Goal: Task Accomplishment & Management: Complete application form

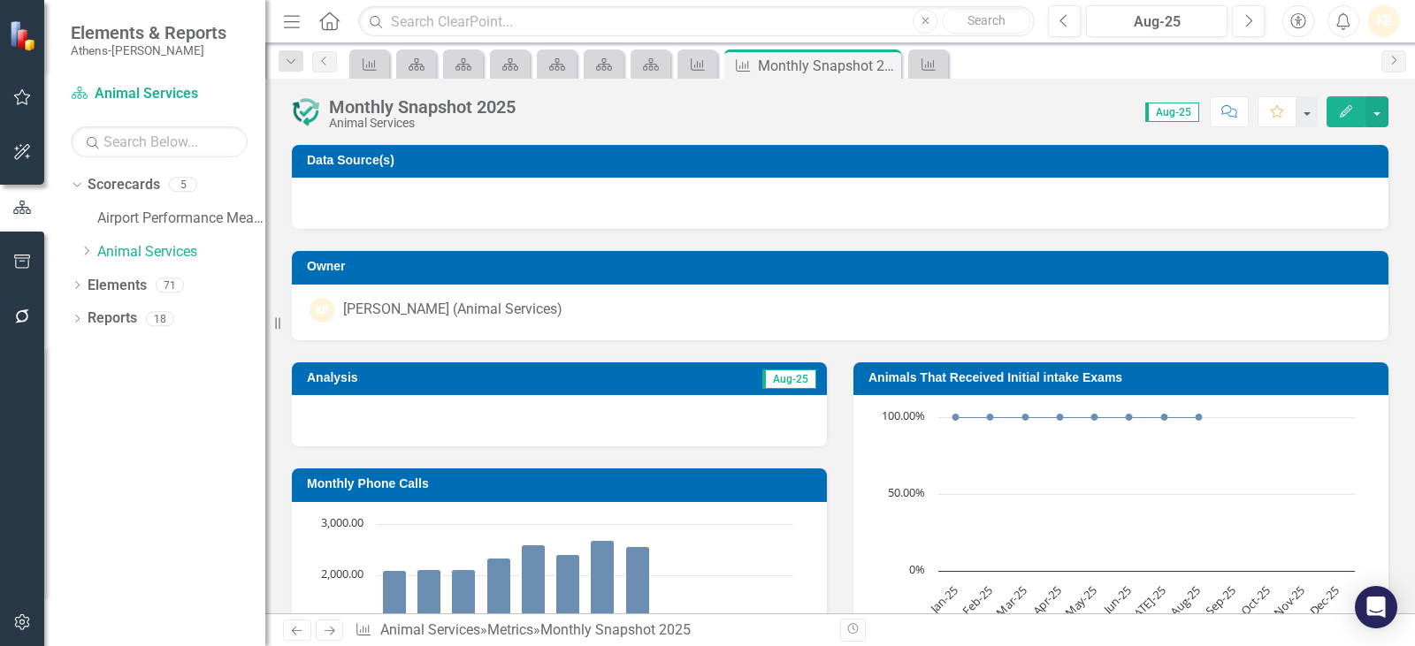
scroll to position [0, 2447]
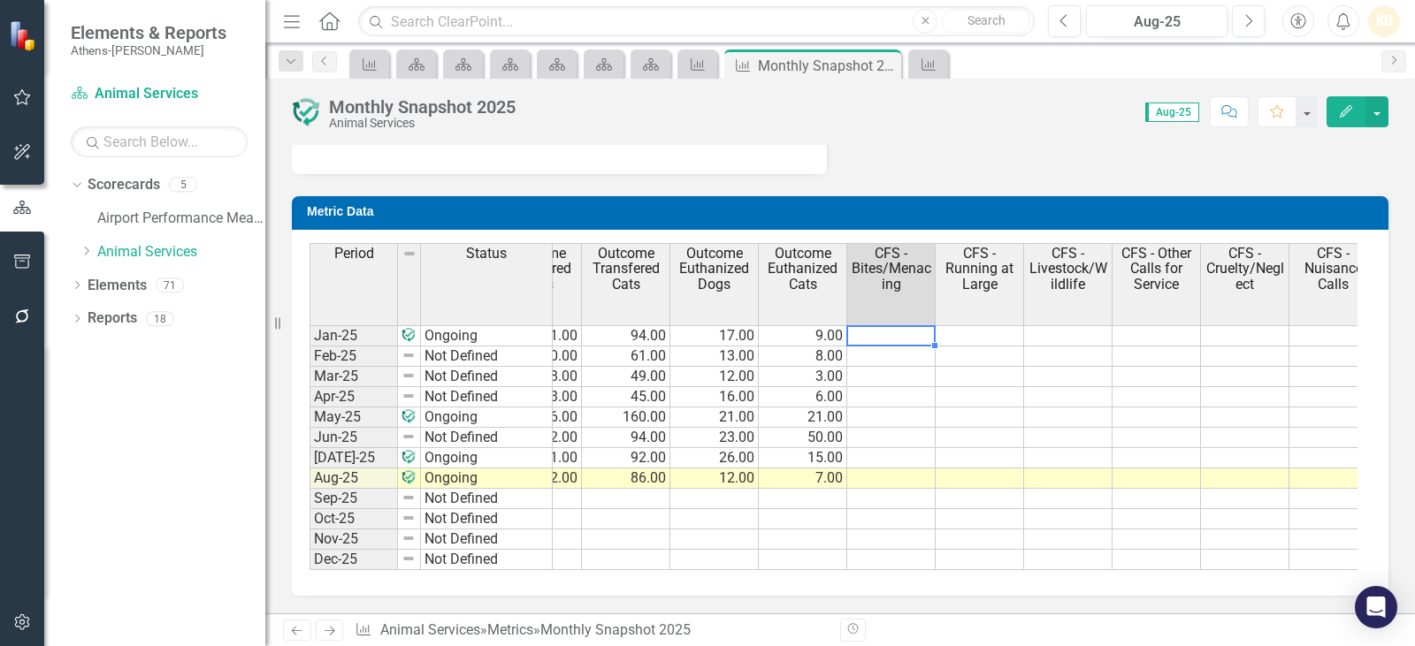
click at [893, 325] on td at bounding box center [891, 335] width 88 height 21
click at [915, 310] on th "CFS - Bites/Menacing" at bounding box center [891, 284] width 88 height 82
click at [920, 345] on div at bounding box center [890, 346] width 88 height 2
click at [912, 325] on td at bounding box center [891, 335] width 88 height 21
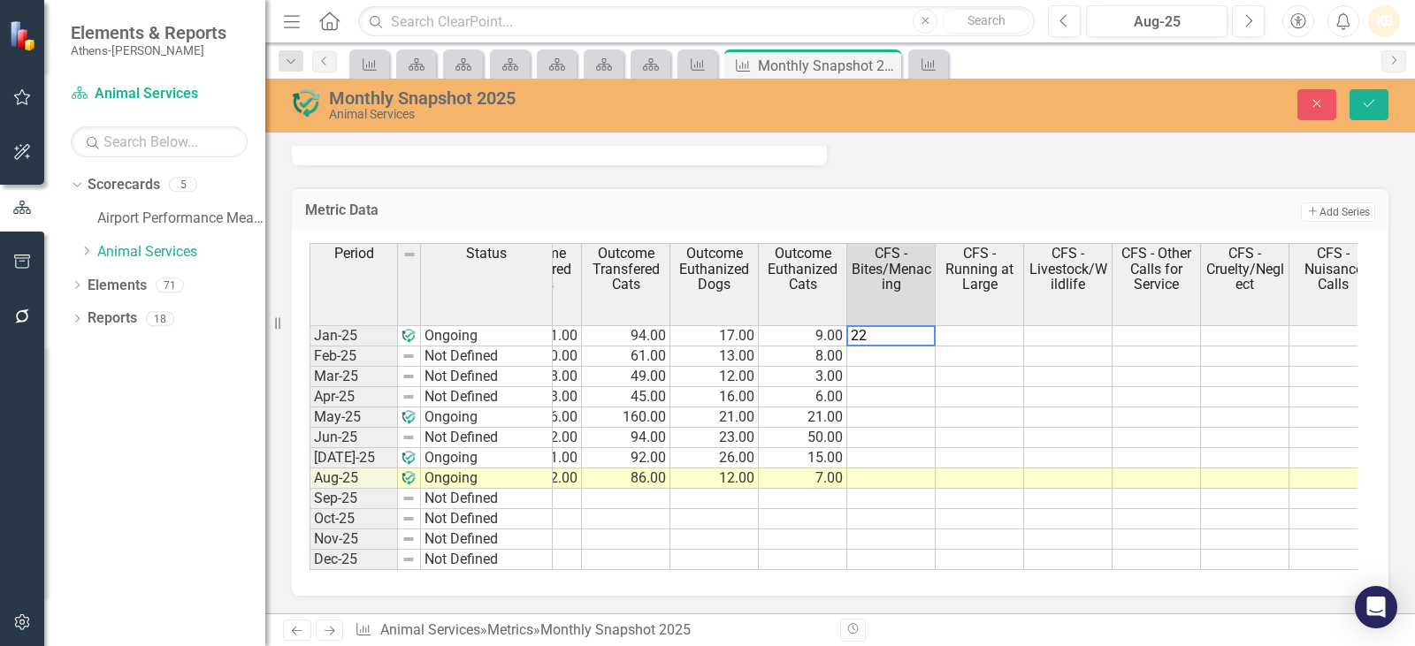
type textarea "22"
click at [1005, 328] on td at bounding box center [980, 335] width 88 height 21
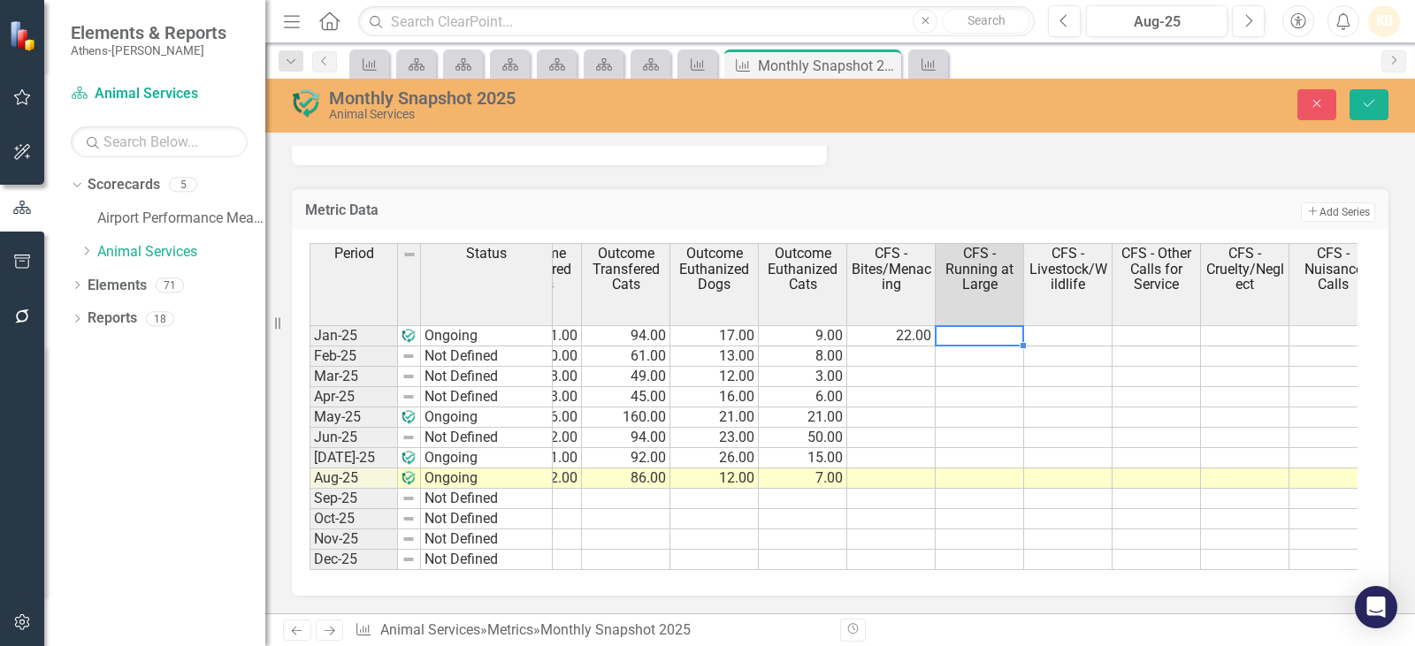
scroll to position [0, 2467]
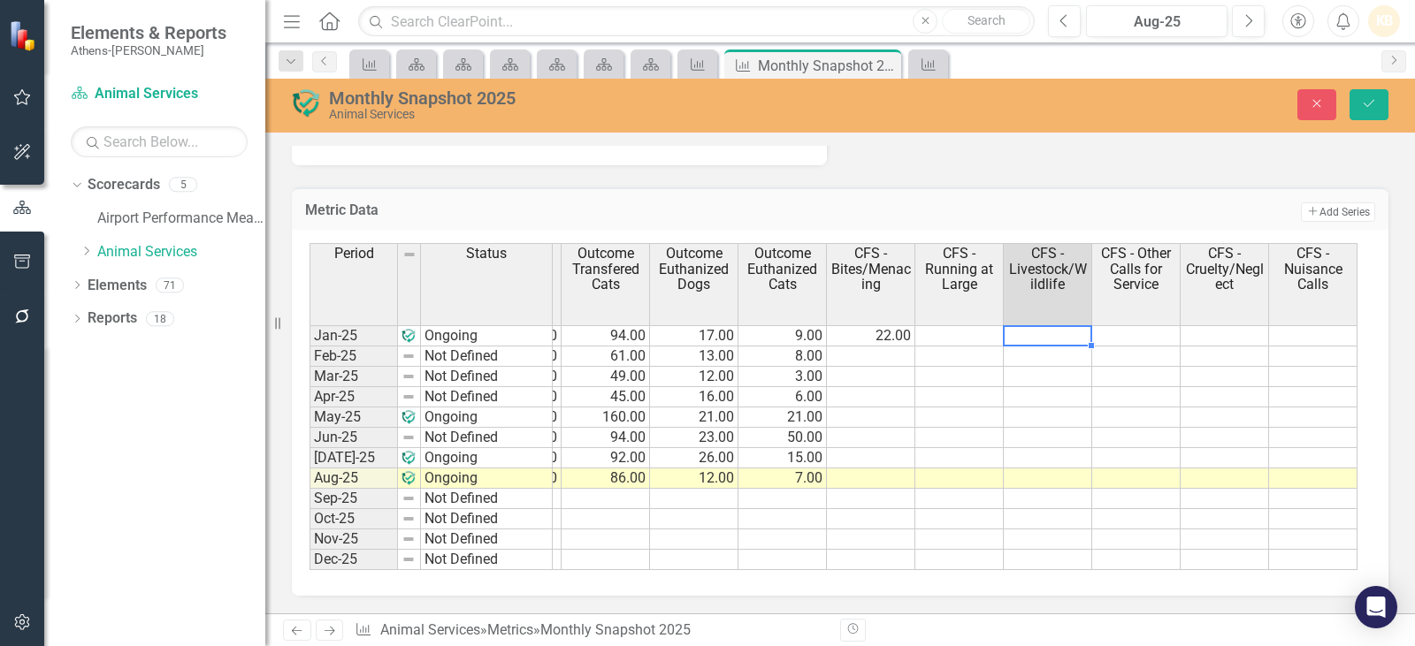
click at [1053, 338] on td at bounding box center [1048, 335] width 88 height 21
click at [1064, 332] on td at bounding box center [1048, 335] width 88 height 21
type textarea "8"
click at [1328, 329] on td at bounding box center [1313, 335] width 88 height 21
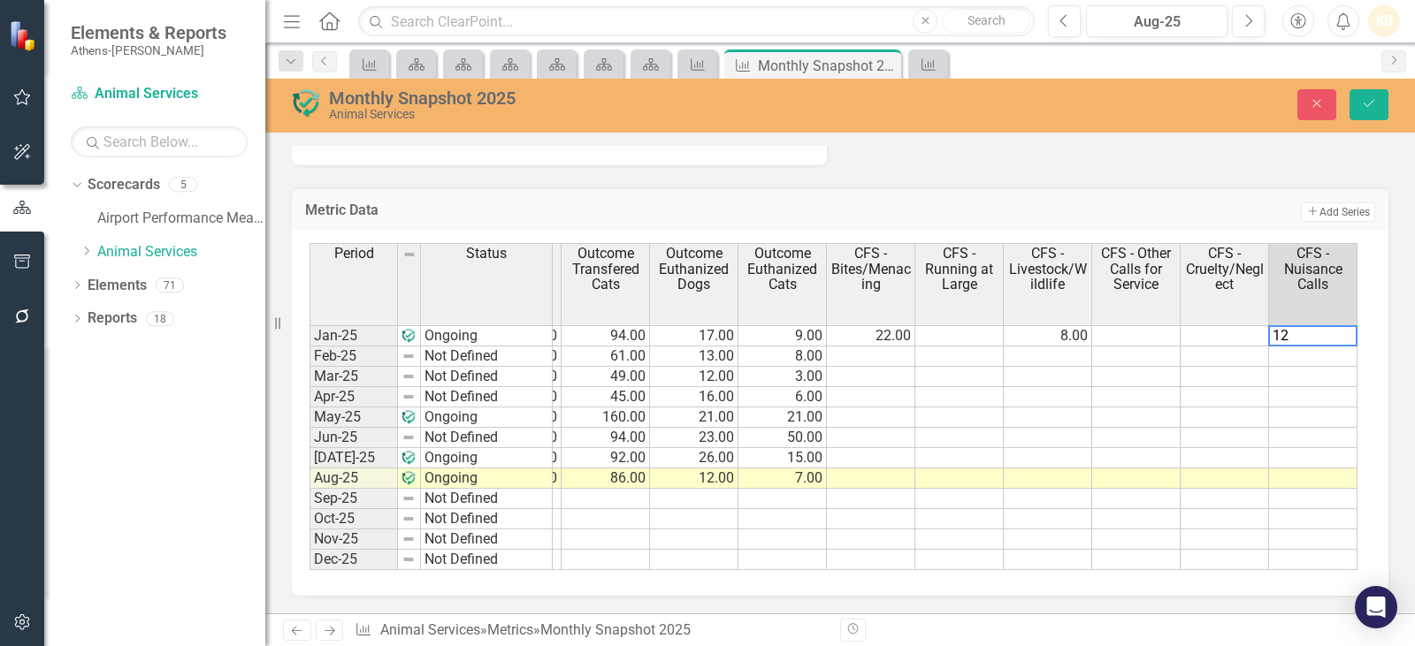
type textarea "12"
click at [944, 326] on td at bounding box center [959, 335] width 88 height 21
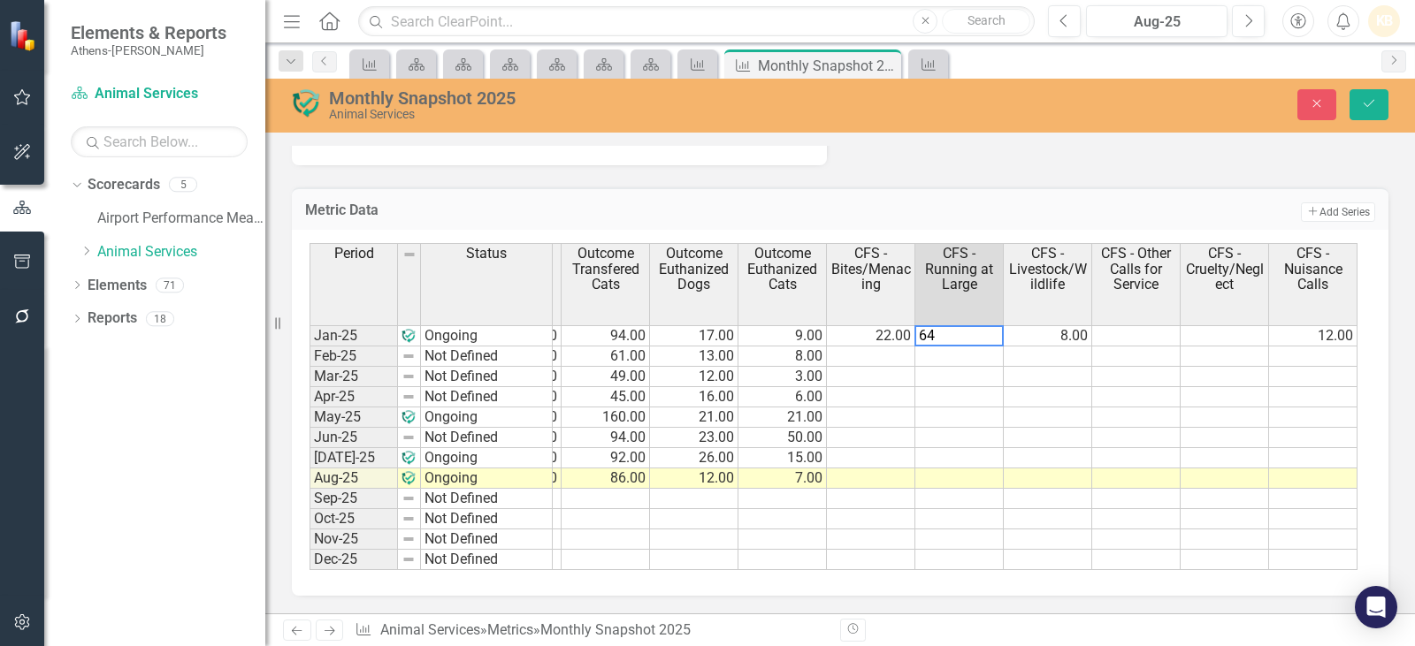
type textarea "64"
click at [1250, 333] on td at bounding box center [1224, 335] width 88 height 21
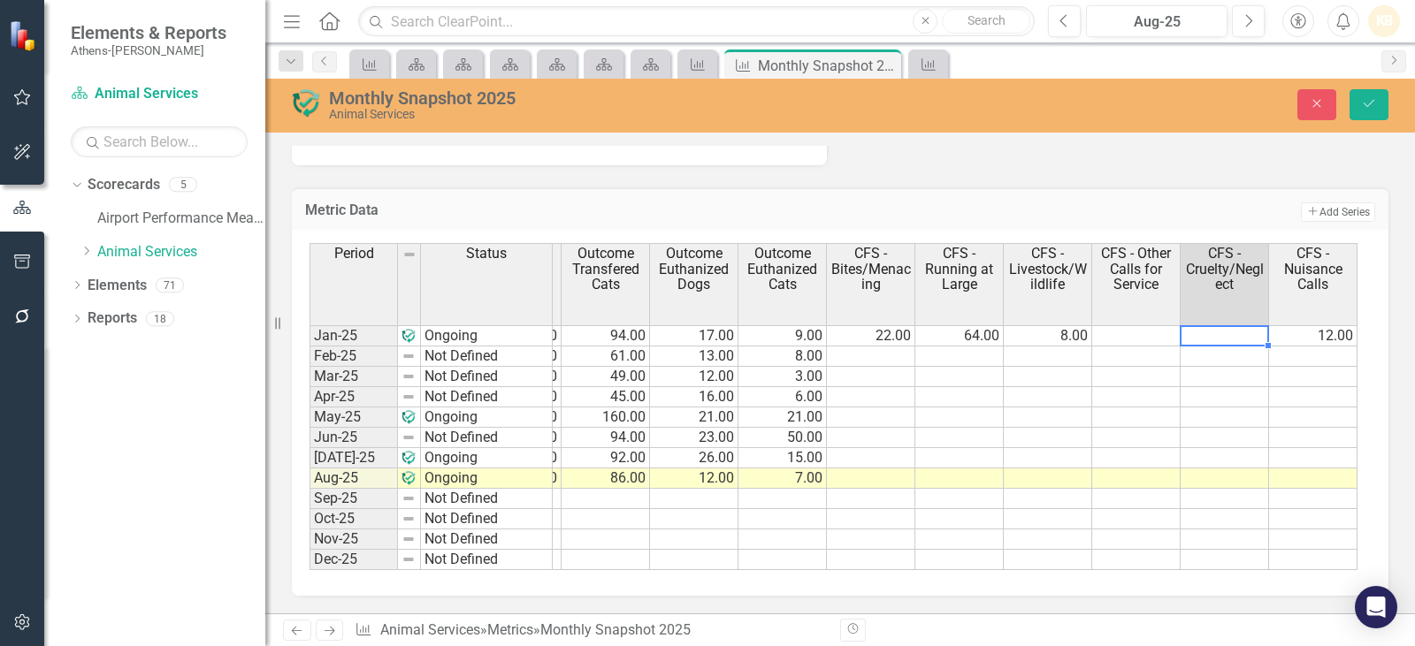
click at [1213, 334] on td at bounding box center [1224, 335] width 88 height 21
type textarea "37"
click at [1155, 336] on td at bounding box center [1136, 335] width 88 height 21
type textarea "37"
click at [877, 357] on td at bounding box center [871, 357] width 88 height 20
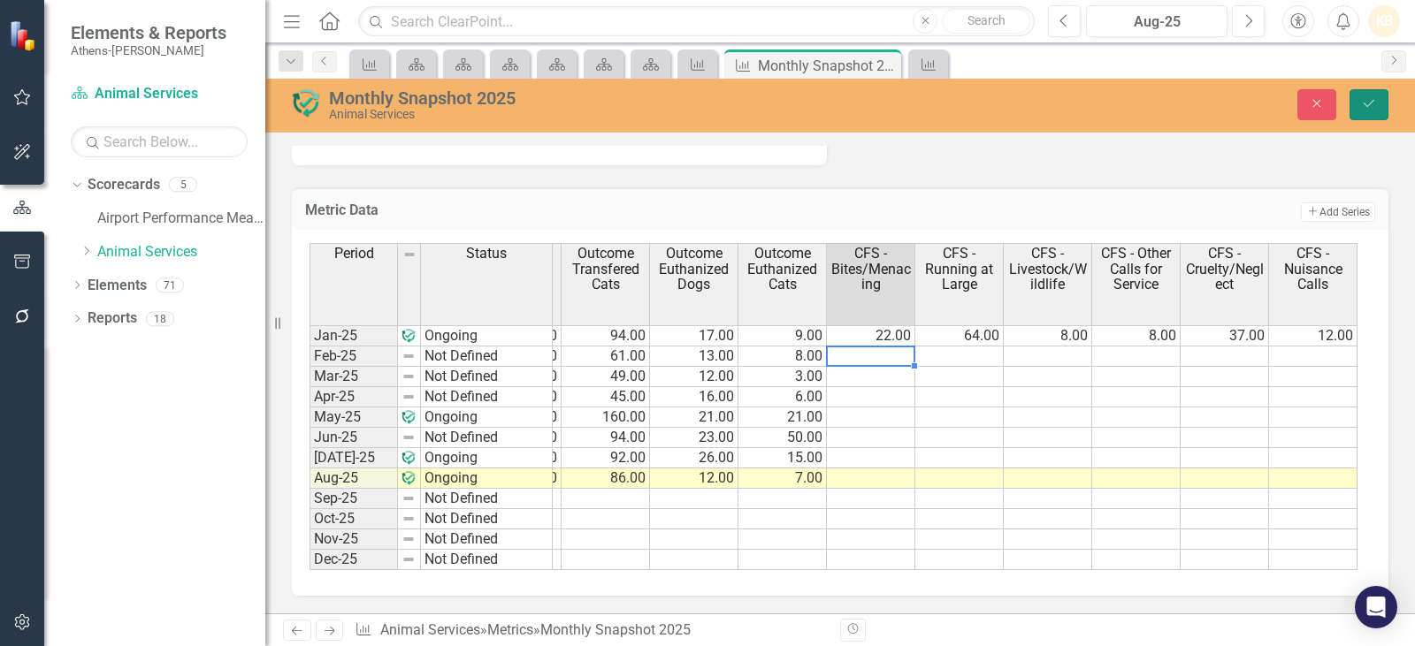
click at [1368, 92] on button "Save" at bounding box center [1368, 104] width 39 height 31
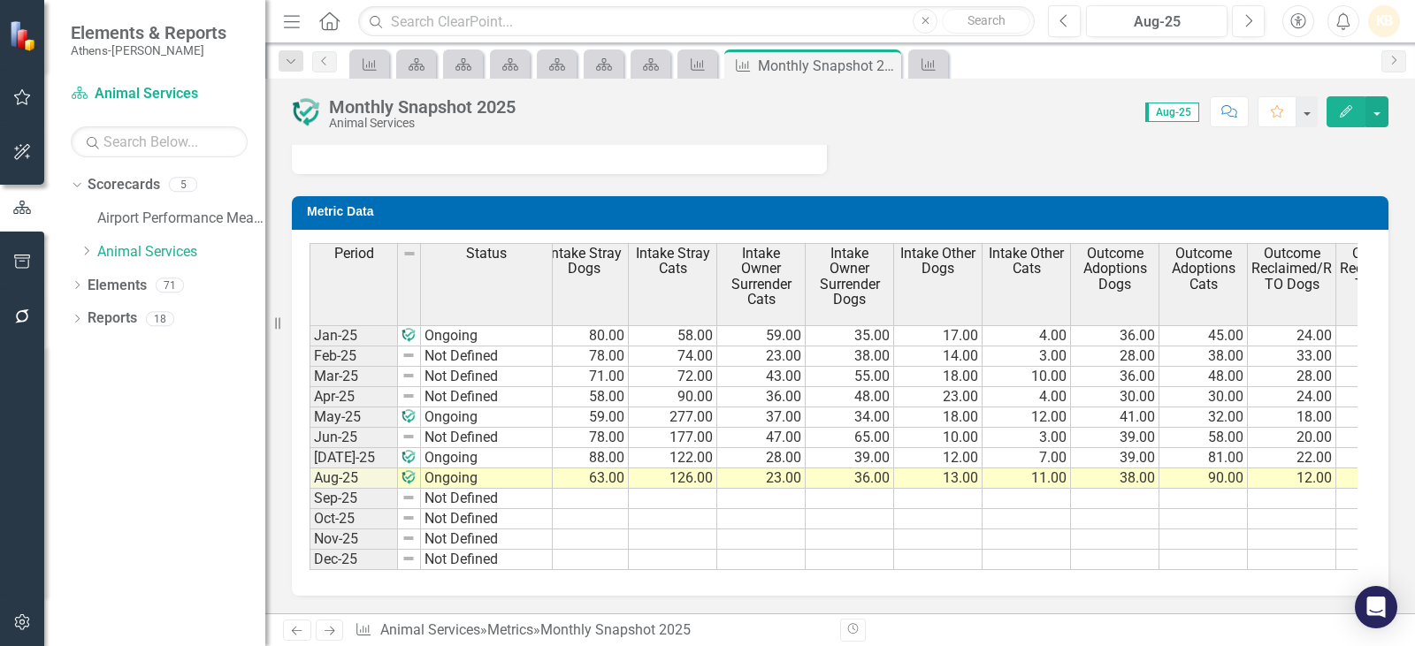
scroll to position [0, 0]
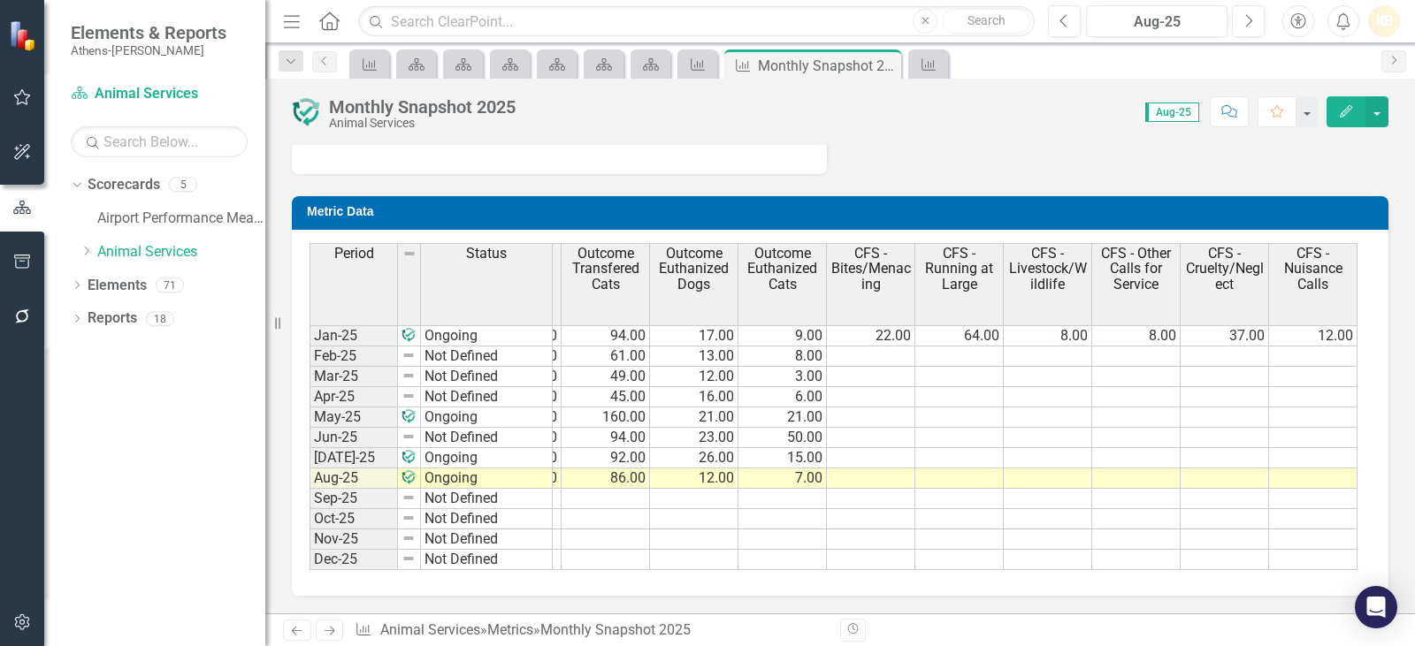
click at [896, 347] on td at bounding box center [871, 357] width 88 height 20
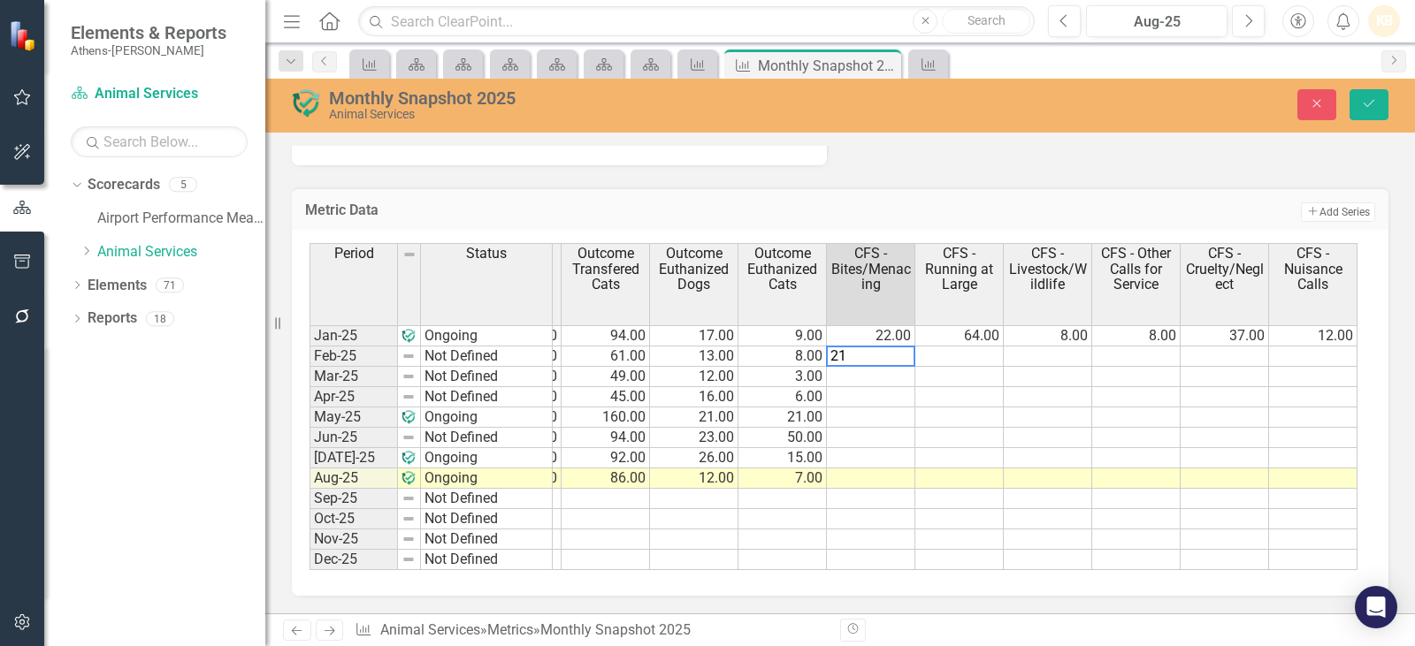
type textarea "21"
click at [955, 353] on td at bounding box center [959, 357] width 88 height 20
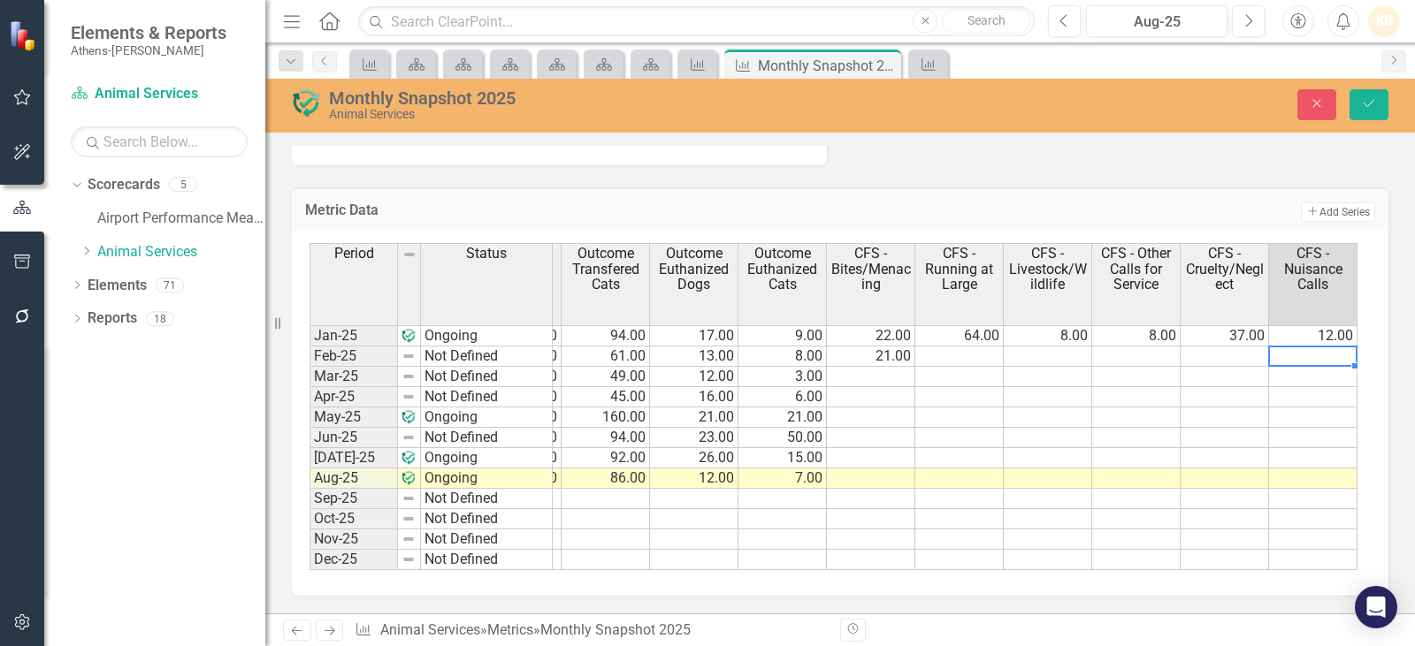
click at [1325, 354] on td at bounding box center [1313, 357] width 88 height 20
type textarea "9"
click at [1052, 347] on td at bounding box center [1048, 357] width 88 height 20
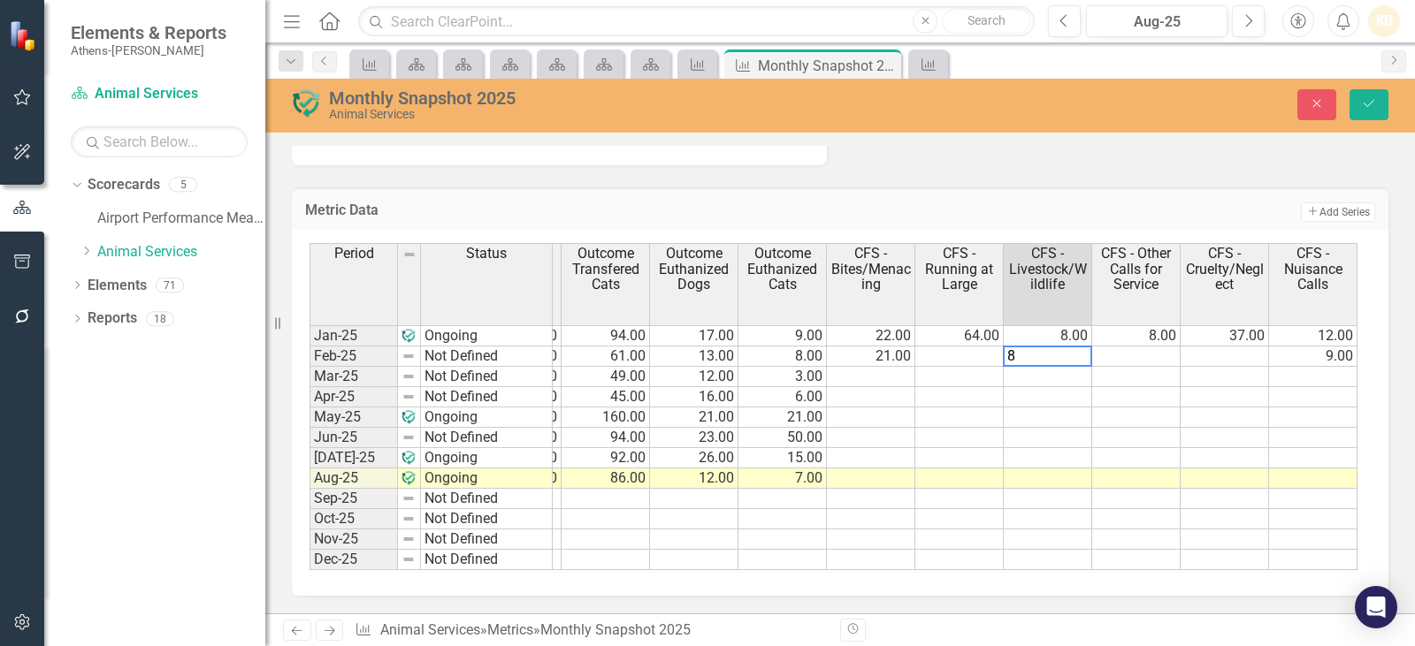
type textarea "8"
click at [965, 355] on td at bounding box center [959, 357] width 88 height 20
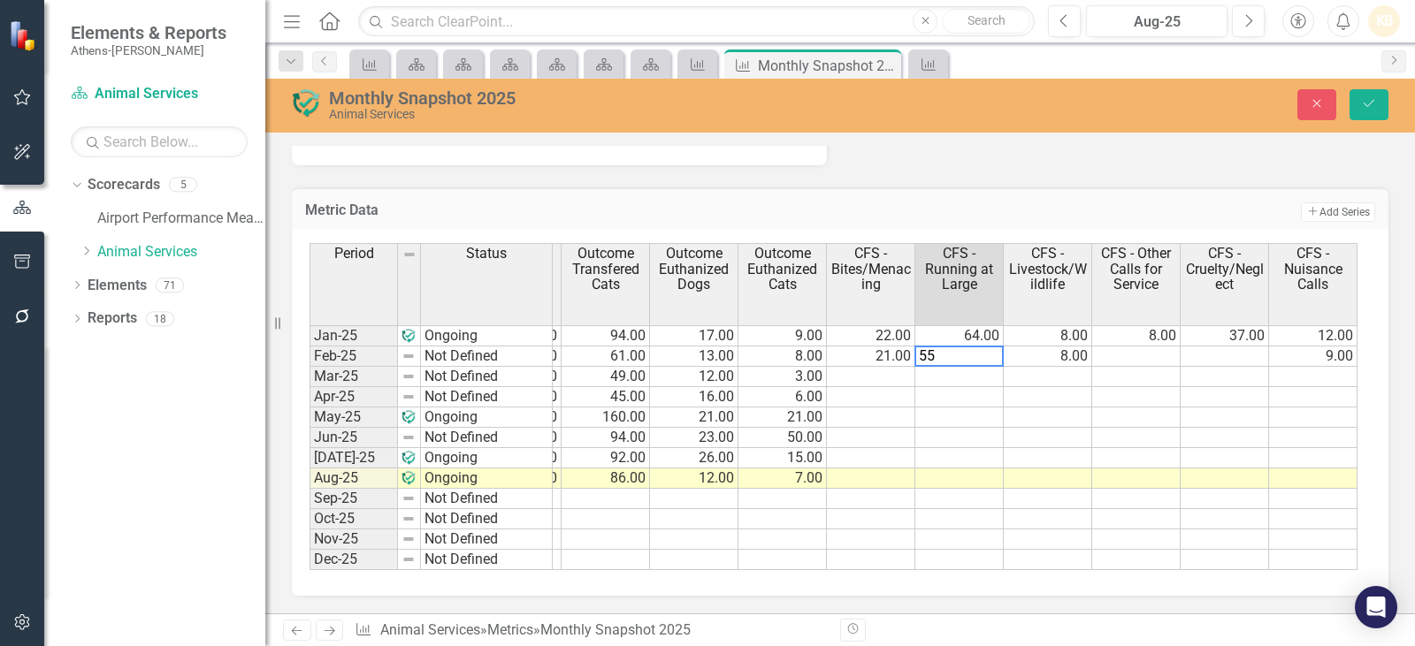
type textarea "55"
click at [1175, 360] on td at bounding box center [1136, 357] width 88 height 20
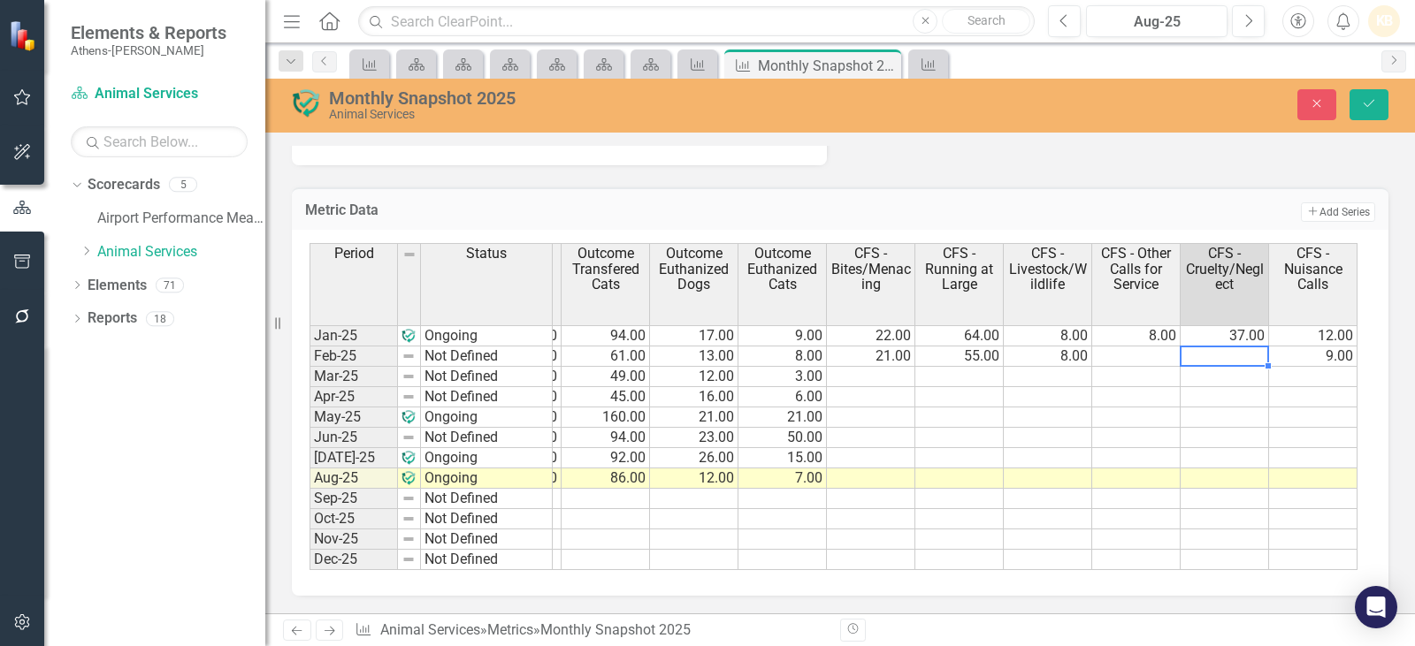
click at [1221, 356] on td at bounding box center [1224, 357] width 88 height 20
type textarea "17"
click at [1149, 357] on td at bounding box center [1136, 357] width 88 height 20
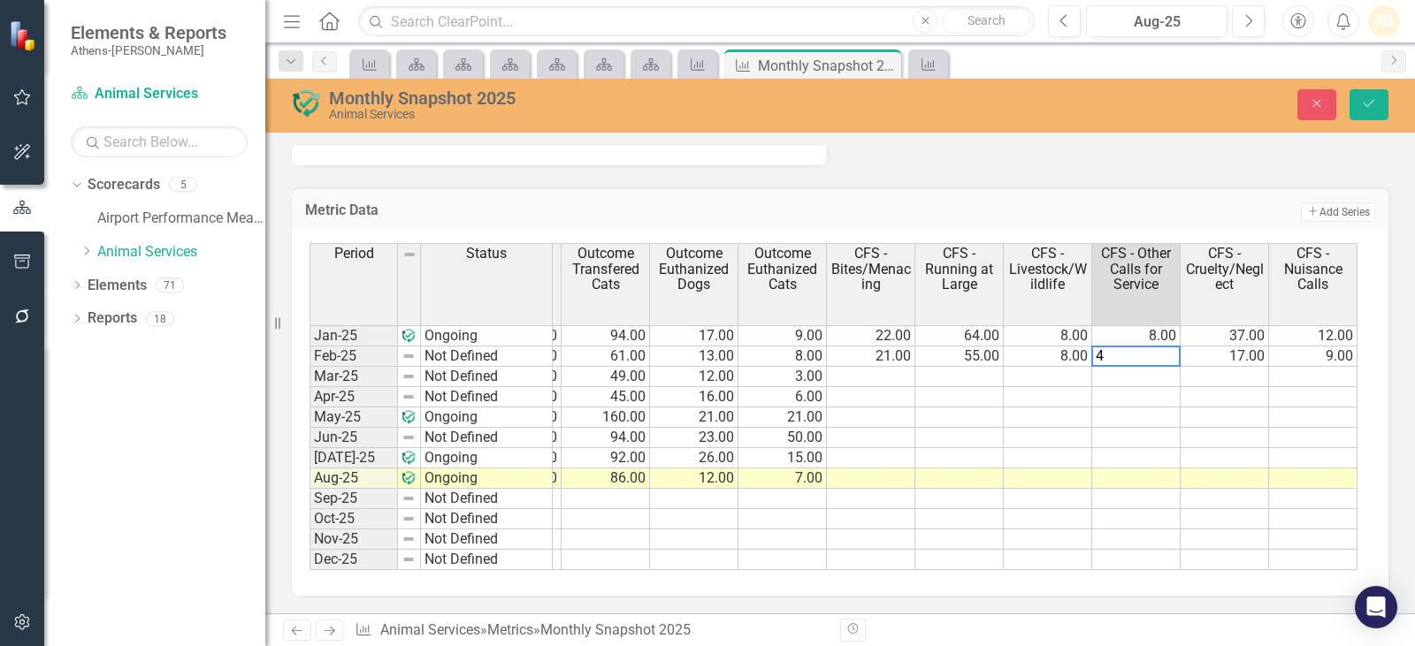
type textarea "4"
click at [1371, 103] on icon "Save" at bounding box center [1369, 103] width 16 height 12
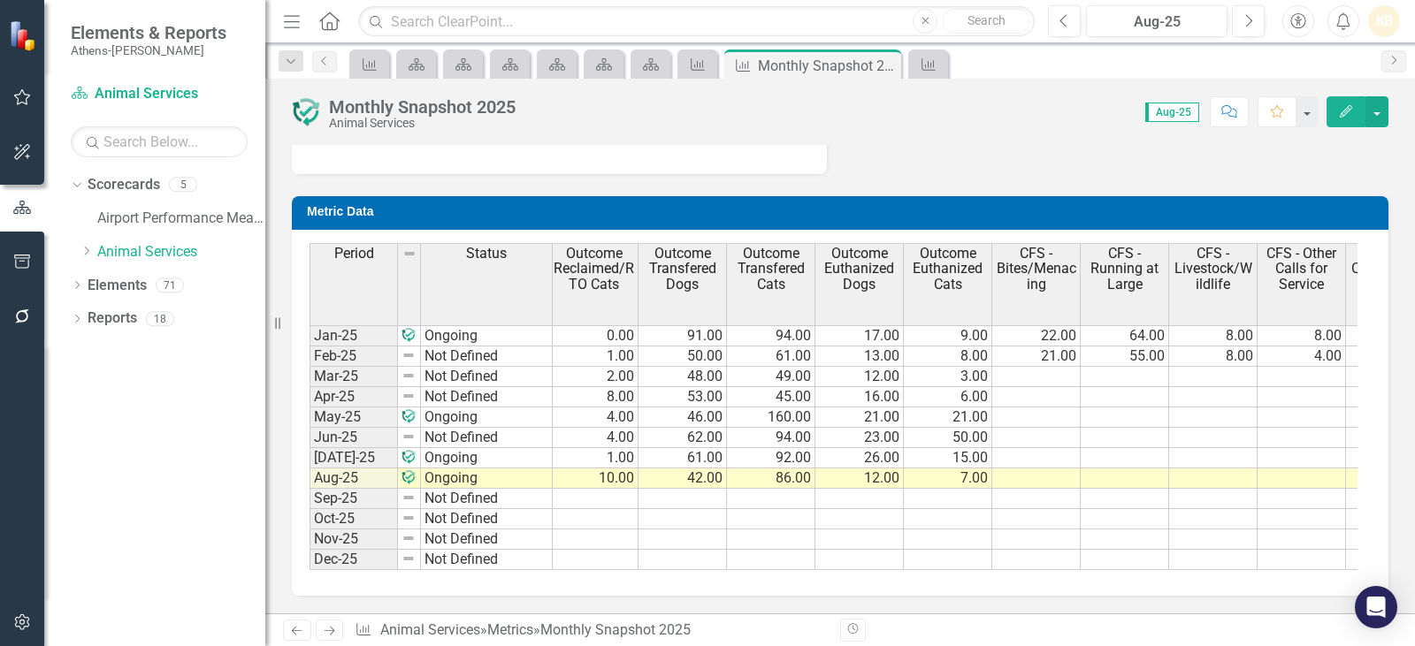
scroll to position [0, 2467]
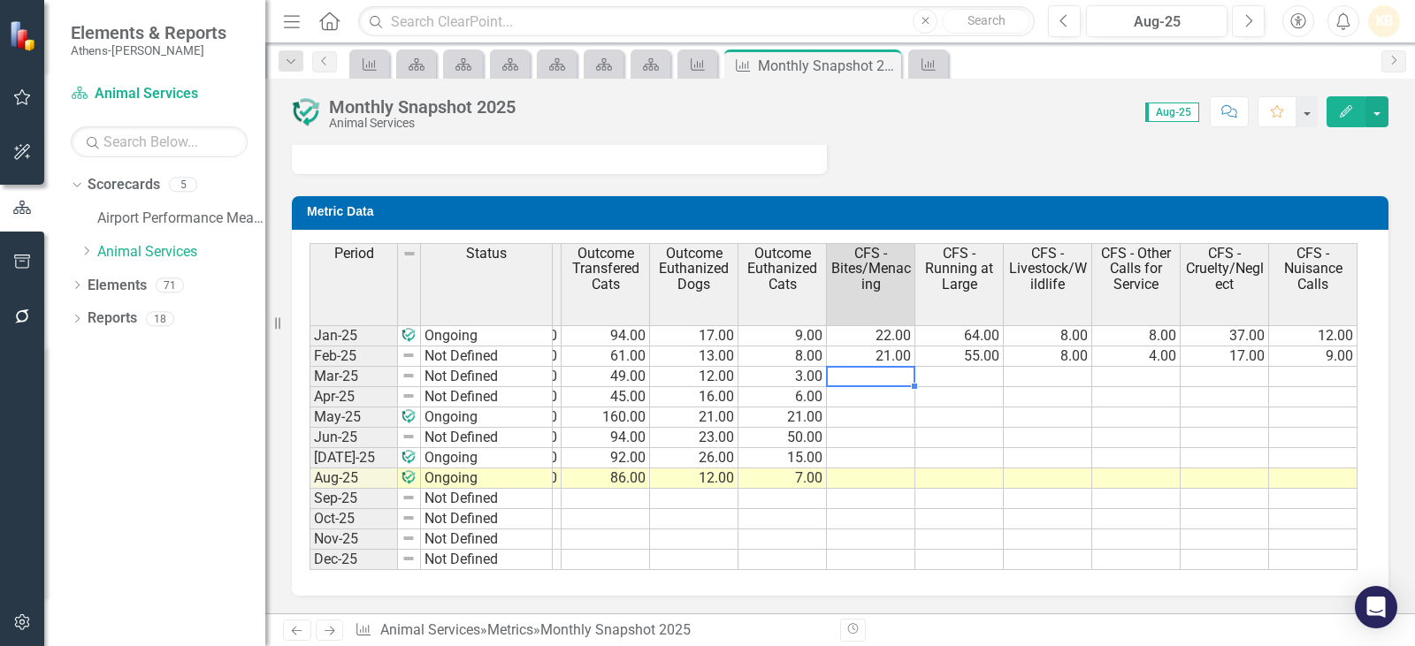
type textarea "29"
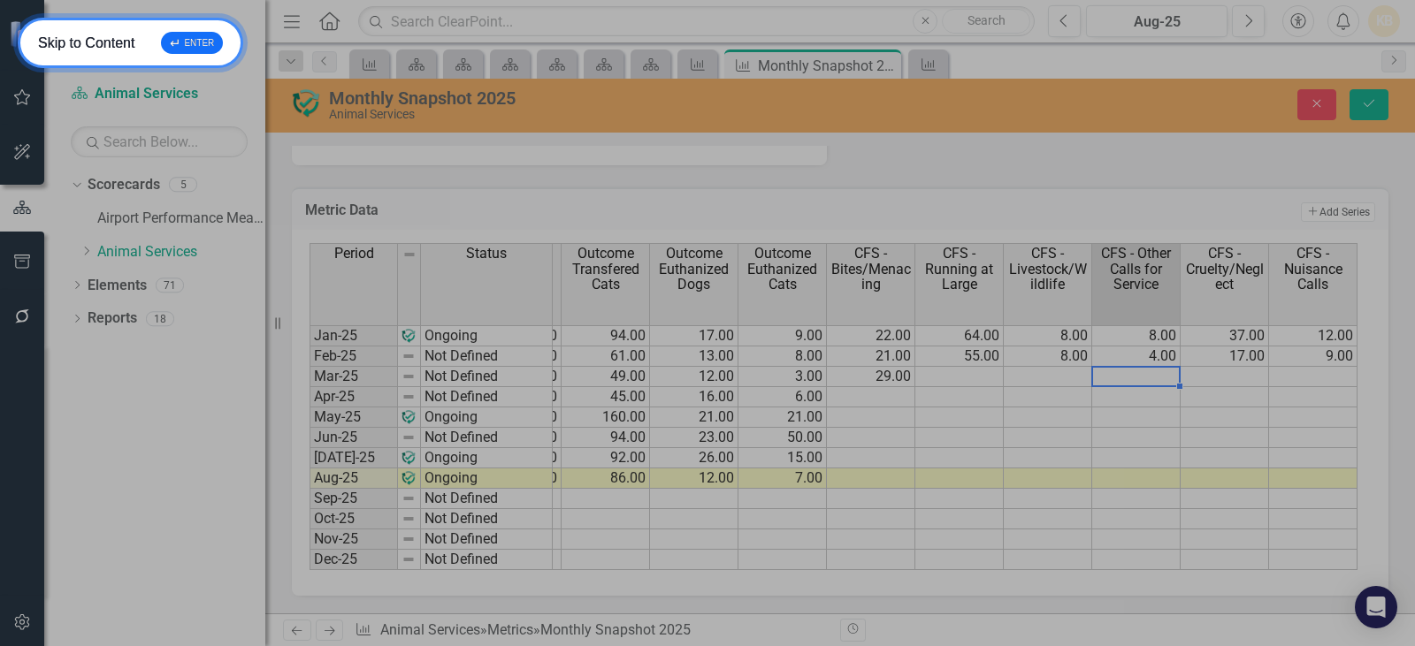
click at [202, 47] on div "↵ ENTER" at bounding box center [192, 43] width 62 height 22
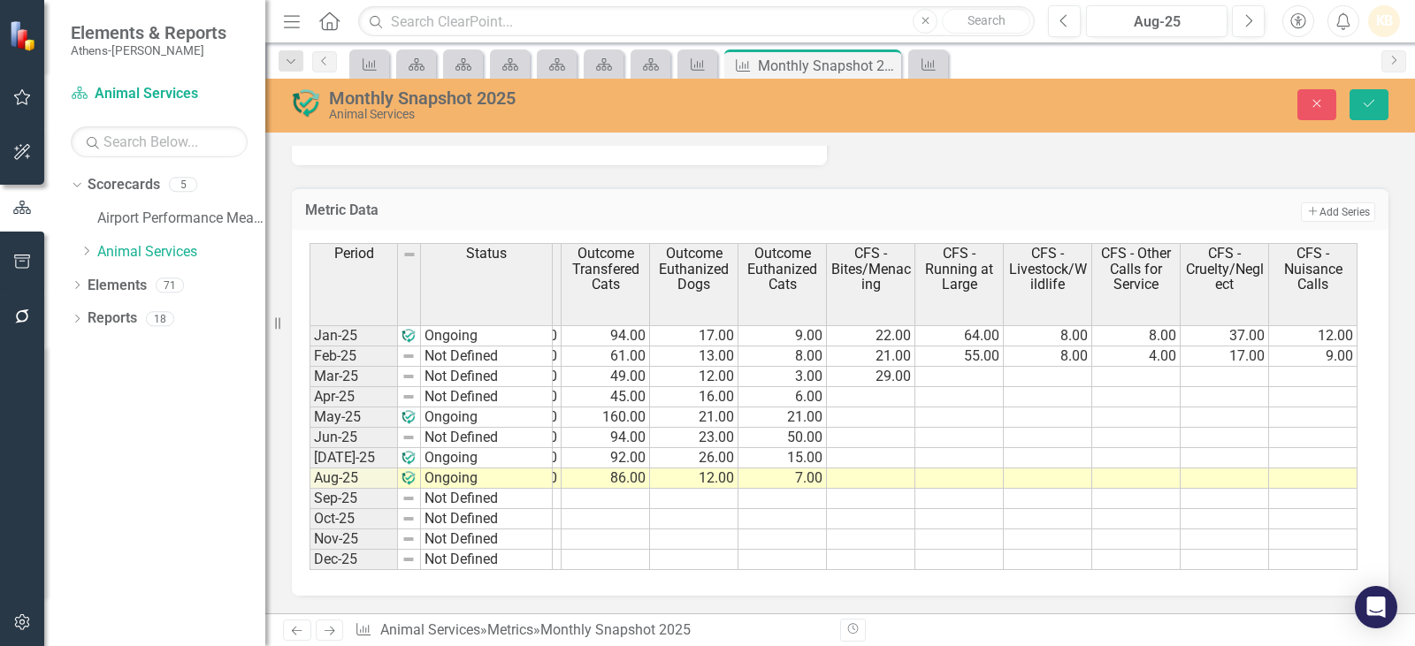
click at [1118, 370] on td at bounding box center [1136, 377] width 88 height 20
click at [1244, 378] on td at bounding box center [1224, 377] width 88 height 20
click at [1249, 377] on td at bounding box center [1224, 377] width 88 height 20
click at [1249, 377] on textarea "textarea" at bounding box center [1224, 376] width 89 height 21
click at [1322, 378] on td at bounding box center [1313, 377] width 88 height 20
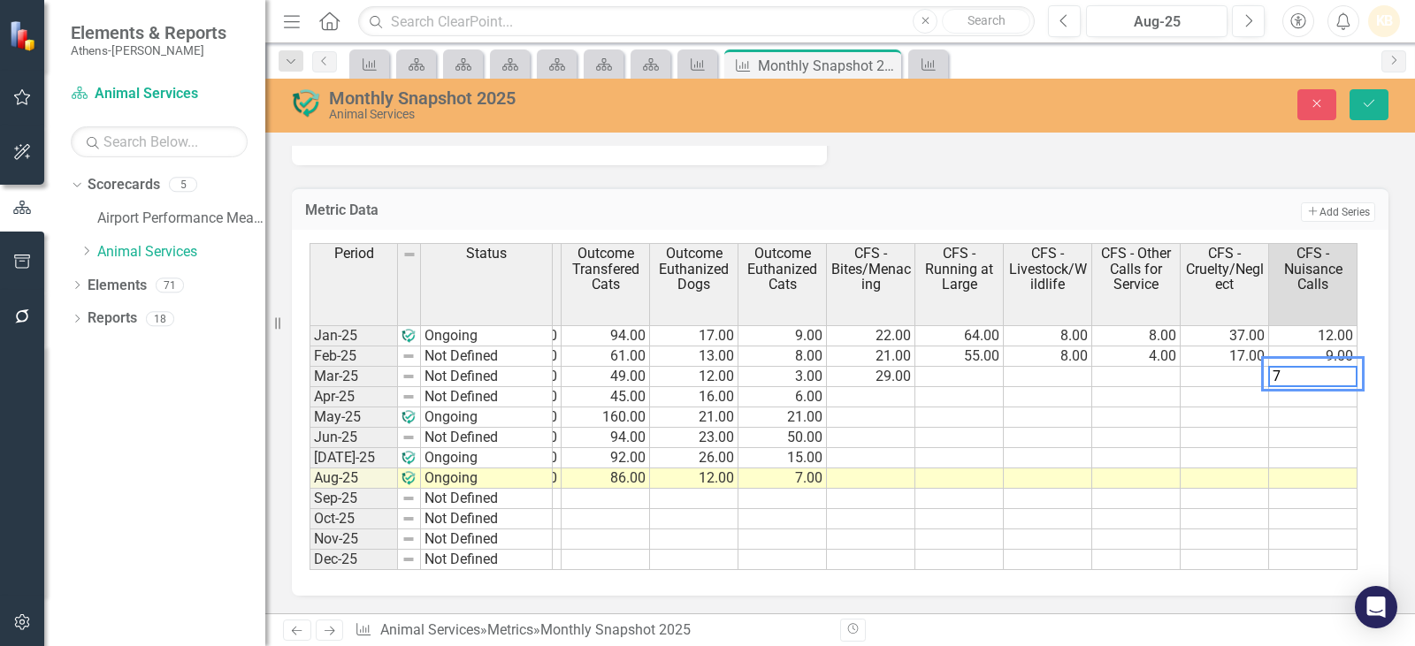
type textarea "7"
click at [1164, 457] on td at bounding box center [1136, 458] width 88 height 20
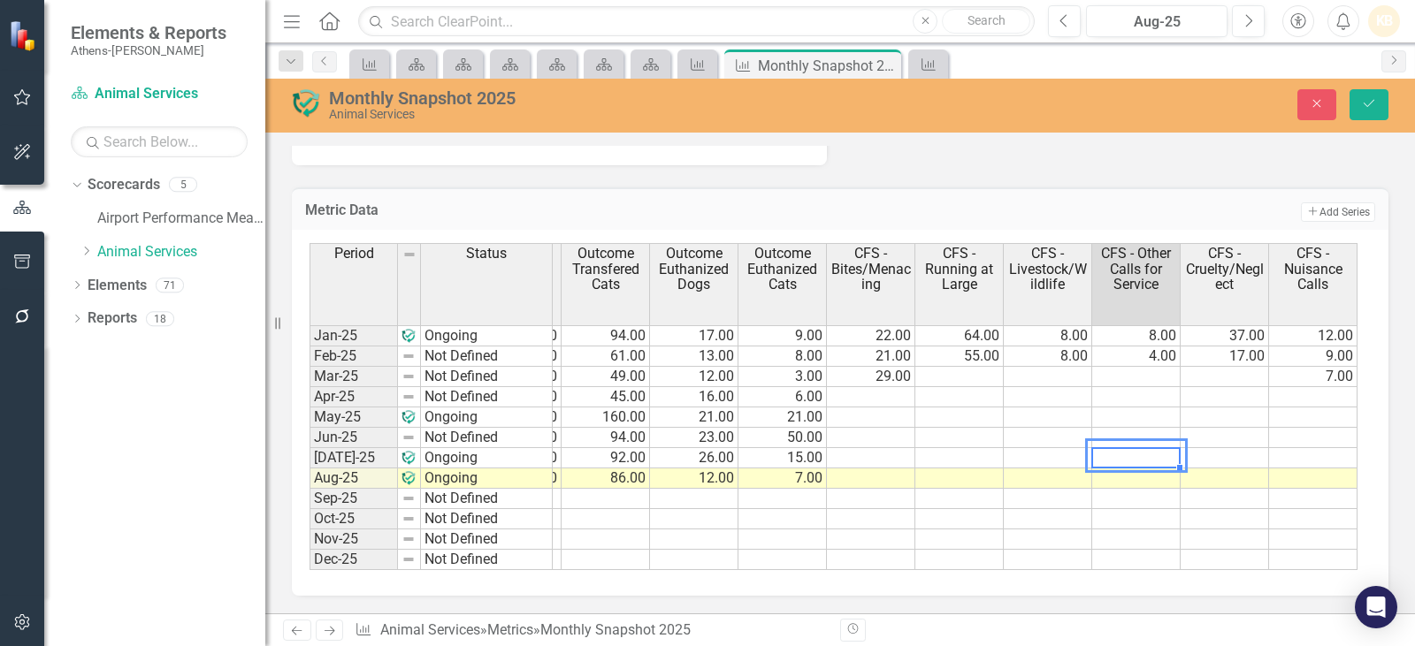
click at [961, 373] on td at bounding box center [959, 377] width 88 height 20
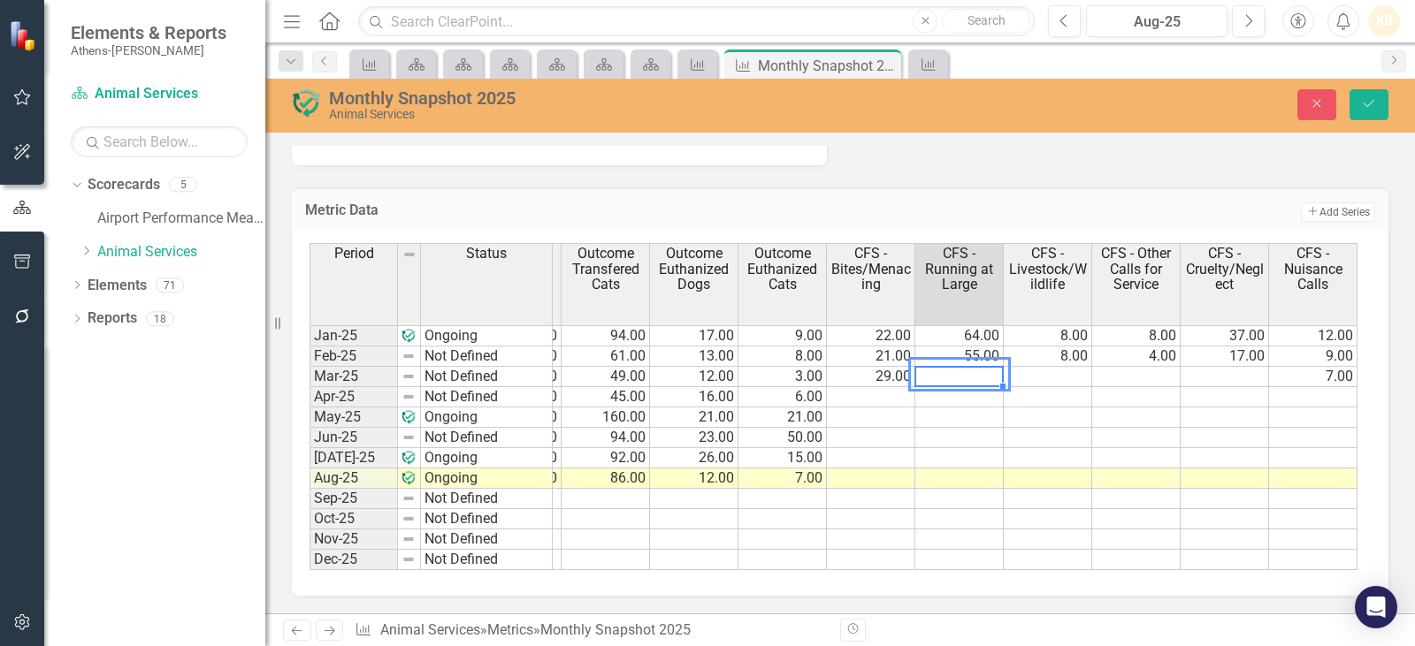
type textarea "53"
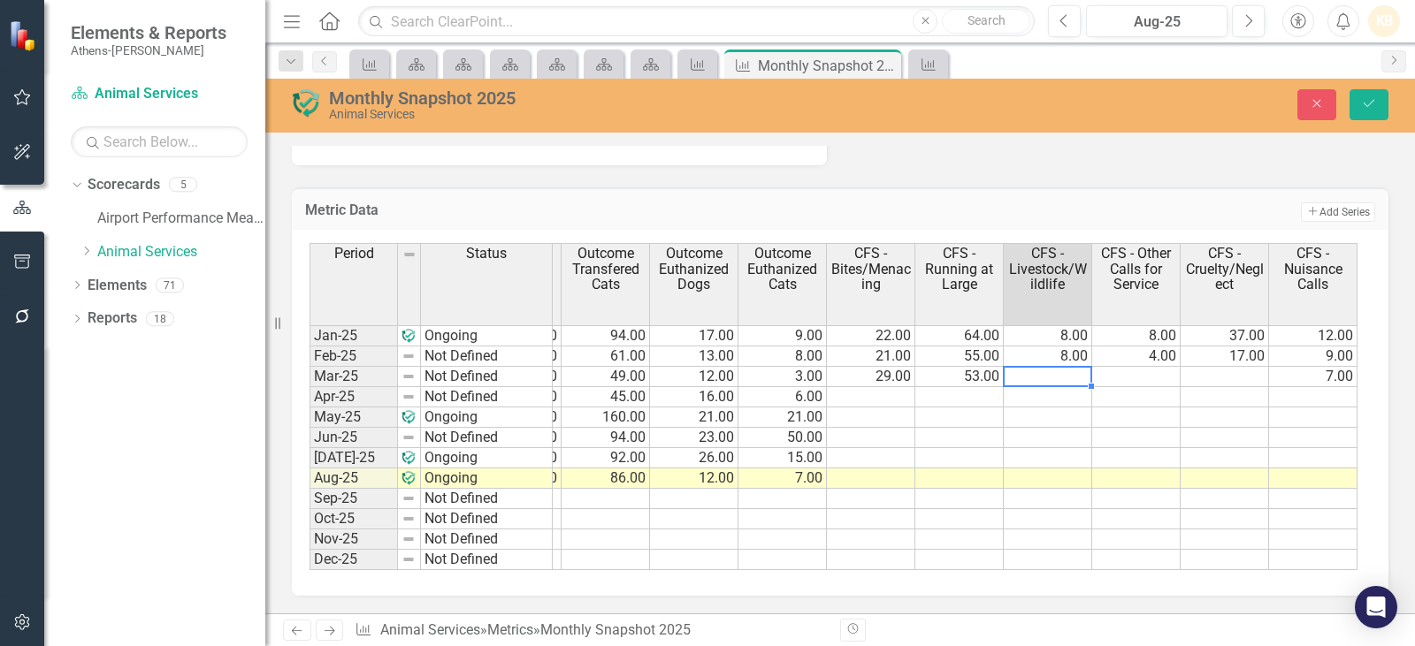
click at [1052, 356] on td "8.00" at bounding box center [1048, 357] width 88 height 20
click at [1042, 371] on td at bounding box center [1048, 377] width 88 height 20
type textarea "5"
click at [1147, 369] on td at bounding box center [1136, 377] width 88 height 20
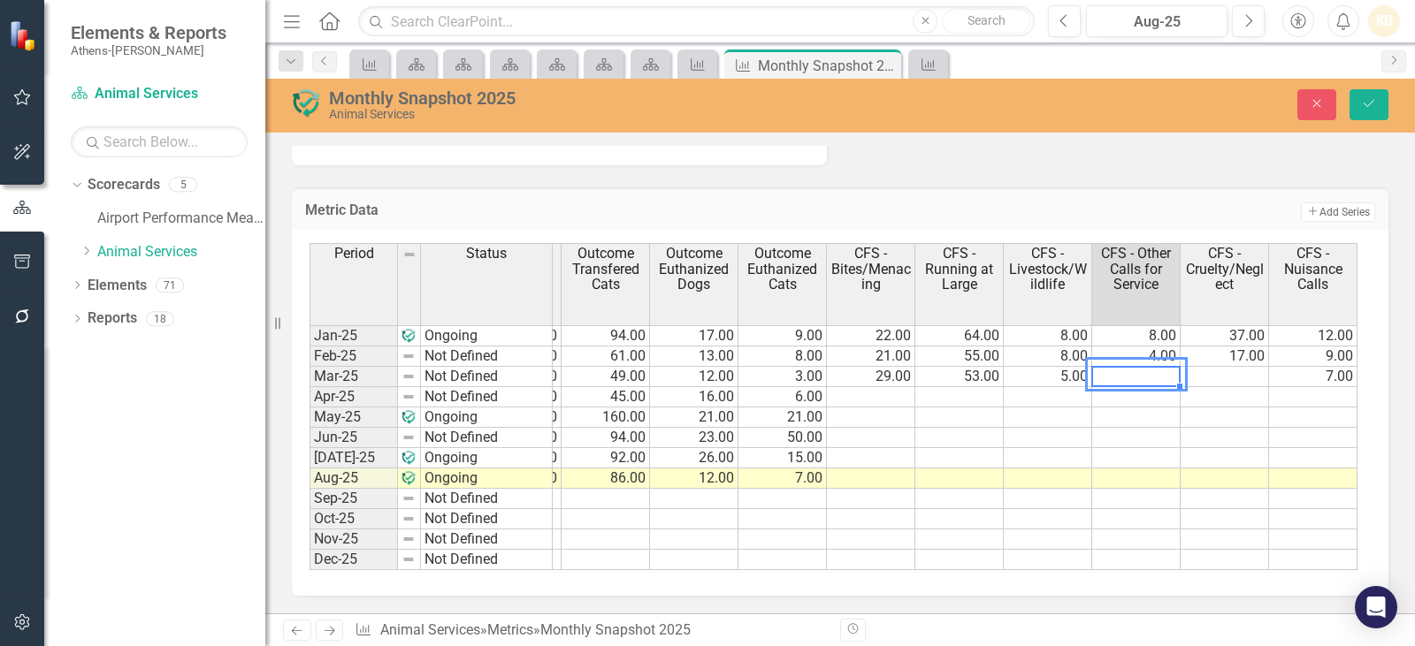
click at [1218, 367] on td at bounding box center [1224, 377] width 88 height 20
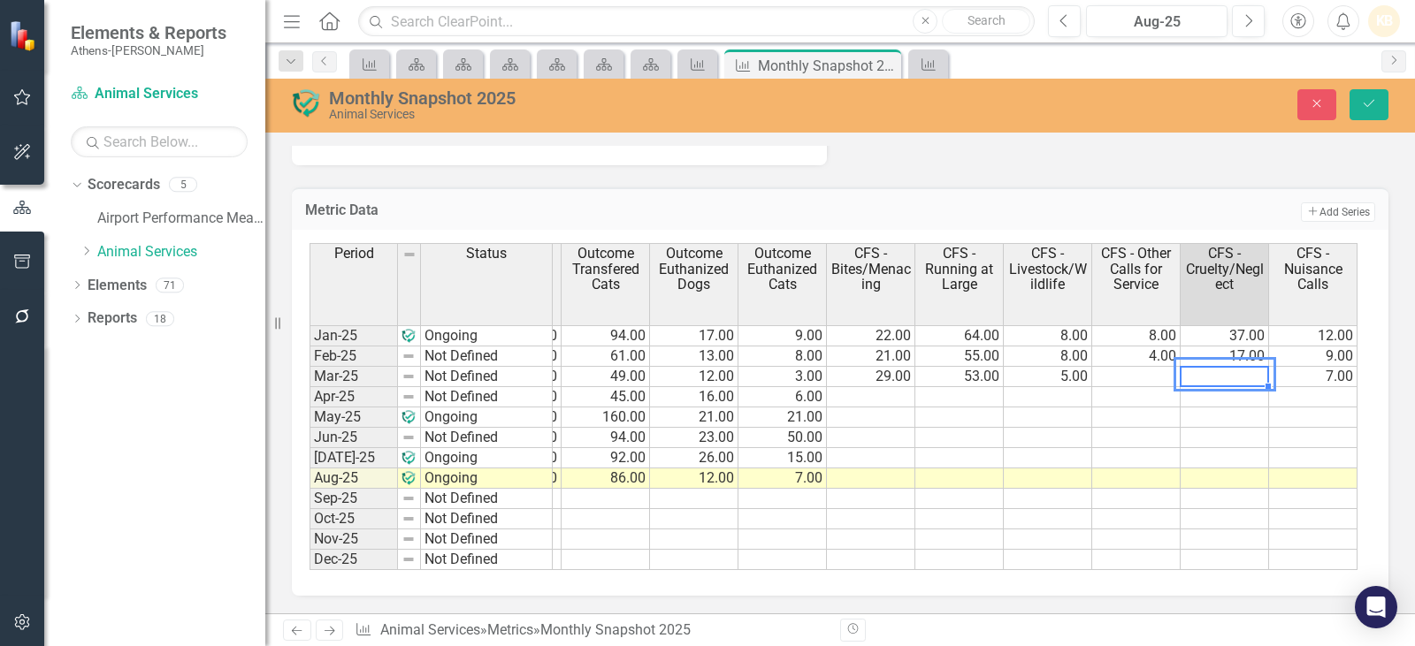
click at [1211, 370] on td at bounding box center [1224, 377] width 88 height 20
type textarea "14"
click at [1137, 378] on td at bounding box center [1136, 377] width 88 height 20
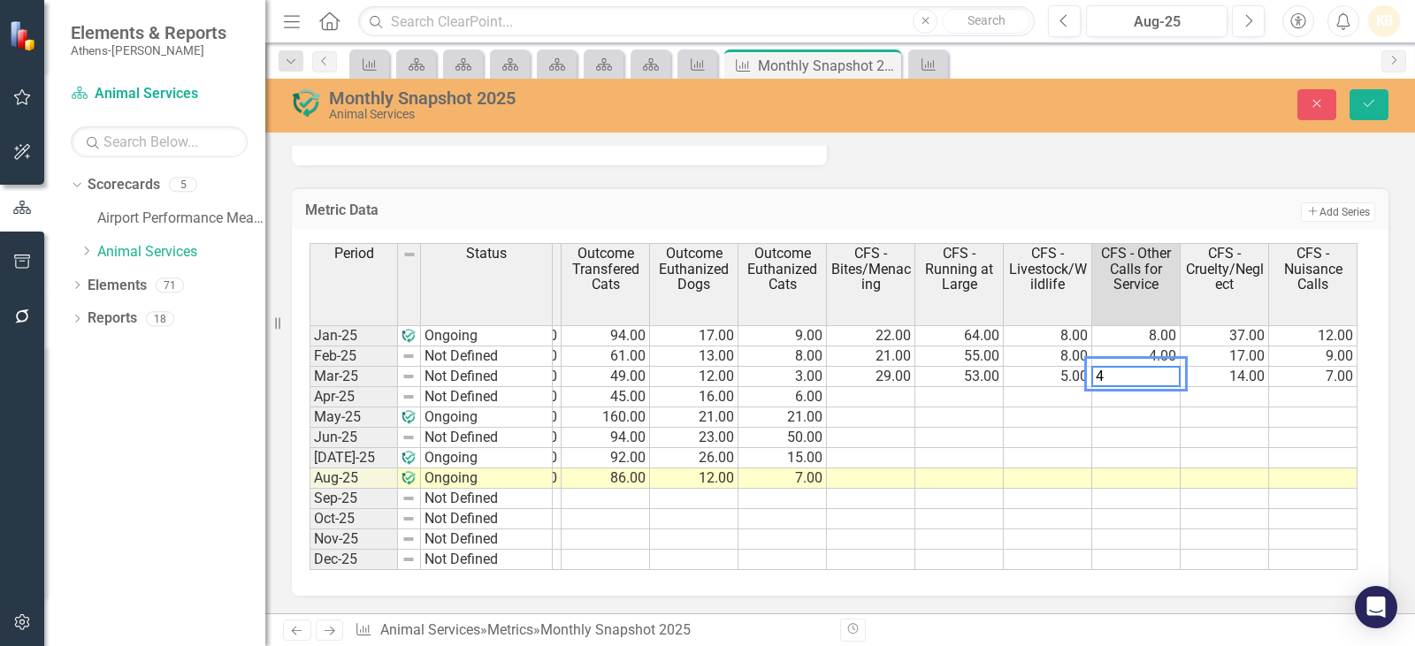
type textarea "4"
drag, startPoint x: 1364, startPoint y: 108, endPoint x: 28, endPoint y: 329, distance: 1353.4
click at [1364, 108] on icon "Save" at bounding box center [1369, 103] width 16 height 12
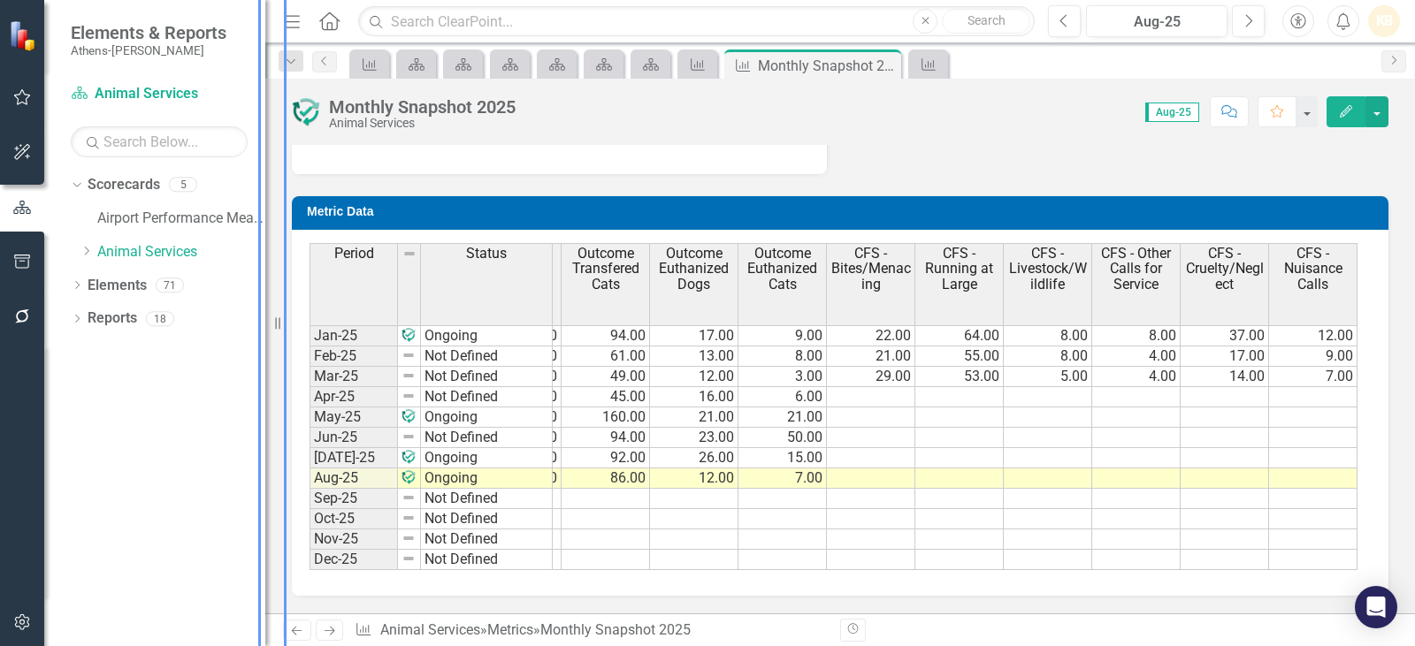
click at [870, 387] on tr "1,845.00 577.00 3.00 58.00 90.00 36.00 48.00 23.00 4.00 30.00 30.00 24.00 8.00 …" at bounding box center [252, 397] width 2211 height 20
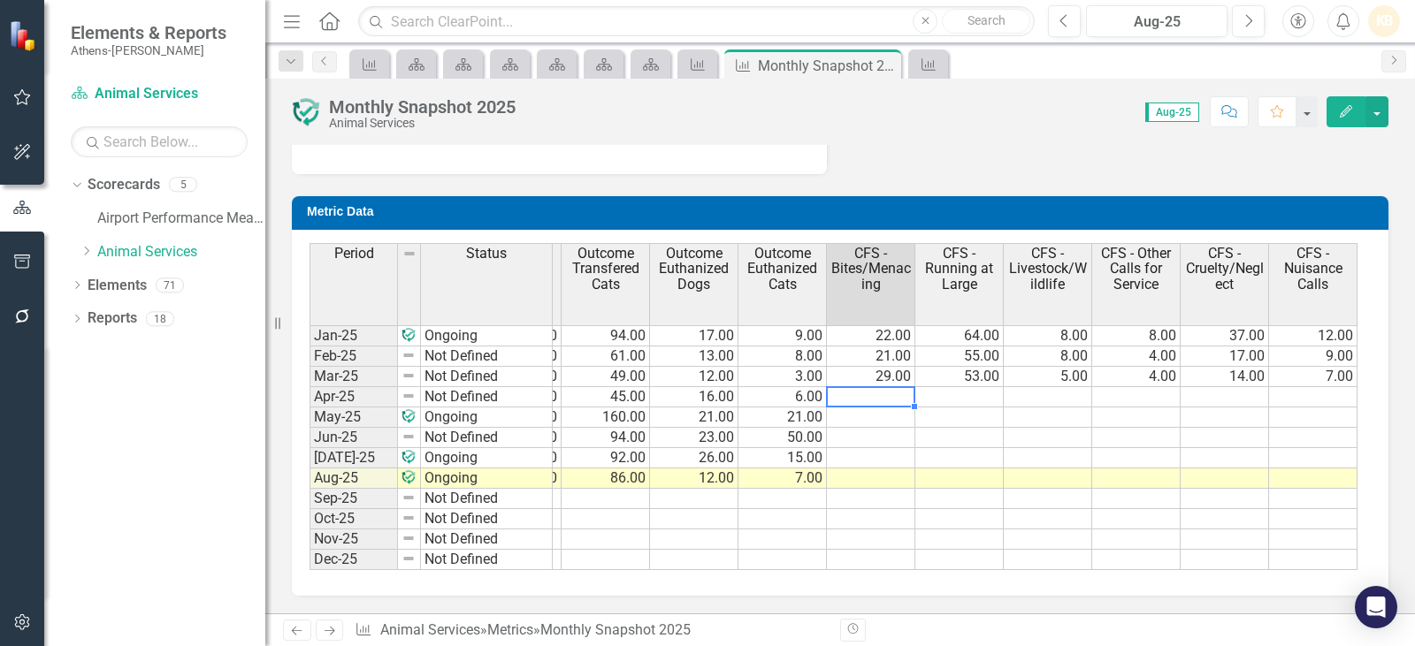
click at [877, 387] on td at bounding box center [871, 397] width 88 height 20
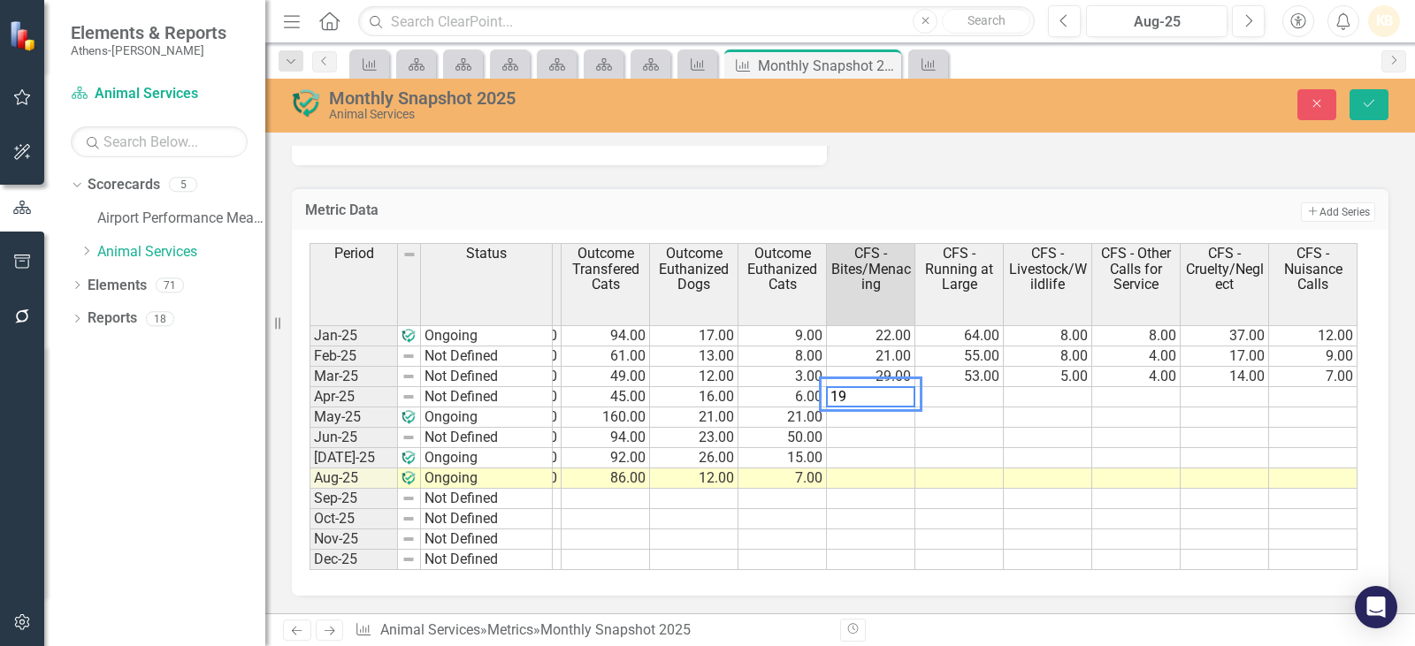
type textarea "19"
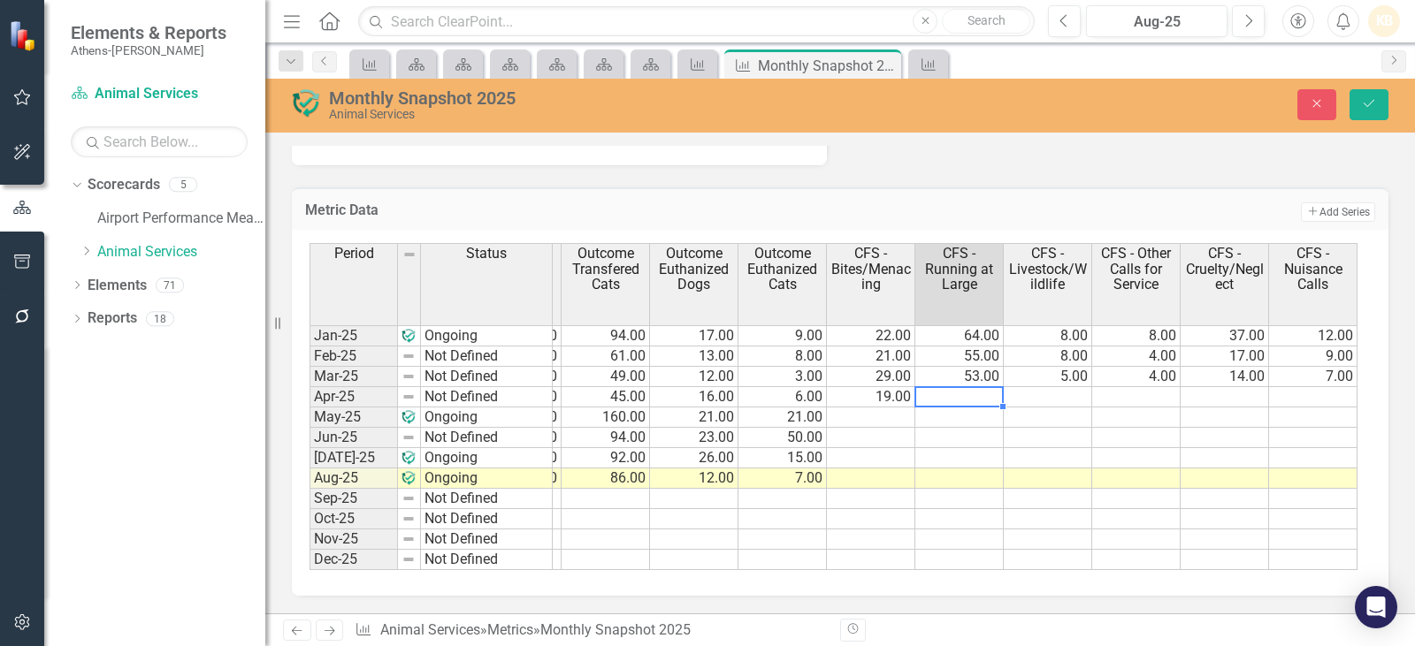
click at [996, 398] on td at bounding box center [959, 397] width 88 height 20
click at [1300, 392] on td at bounding box center [1313, 397] width 88 height 20
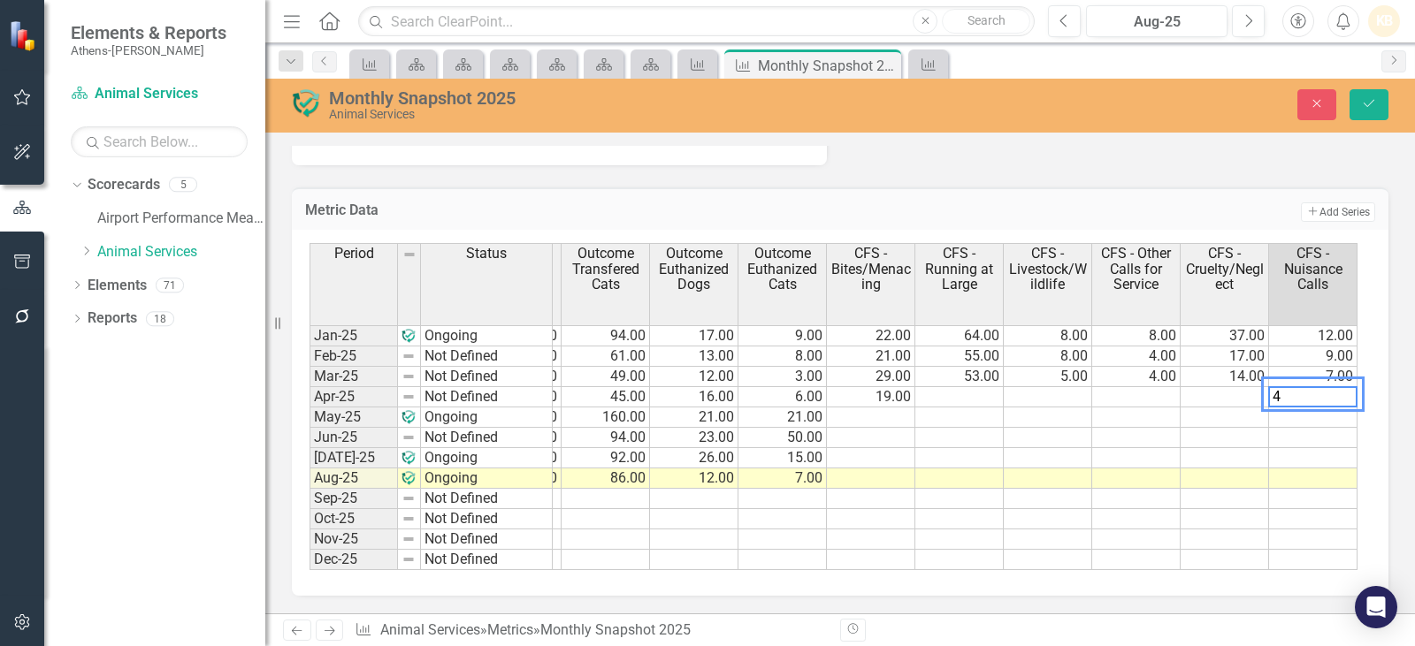
type textarea "4"
click at [991, 393] on td at bounding box center [959, 397] width 88 height 20
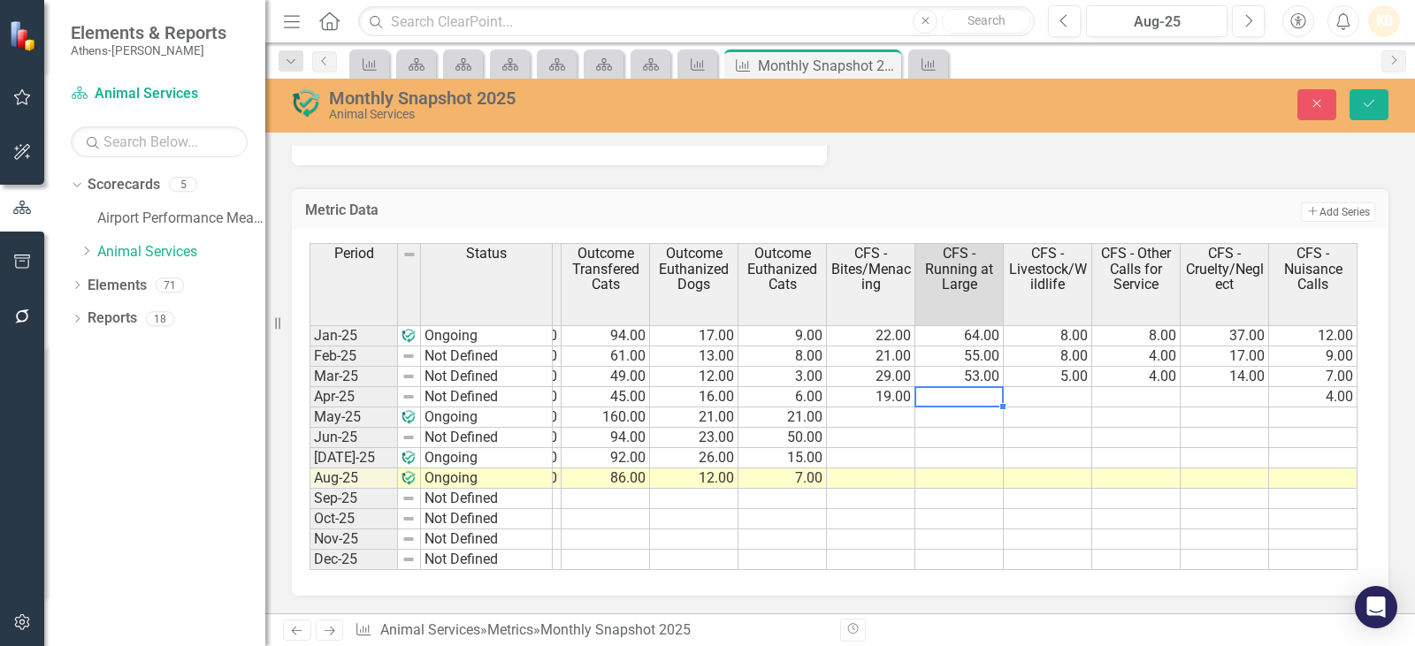
click at [1049, 398] on td at bounding box center [1048, 397] width 88 height 20
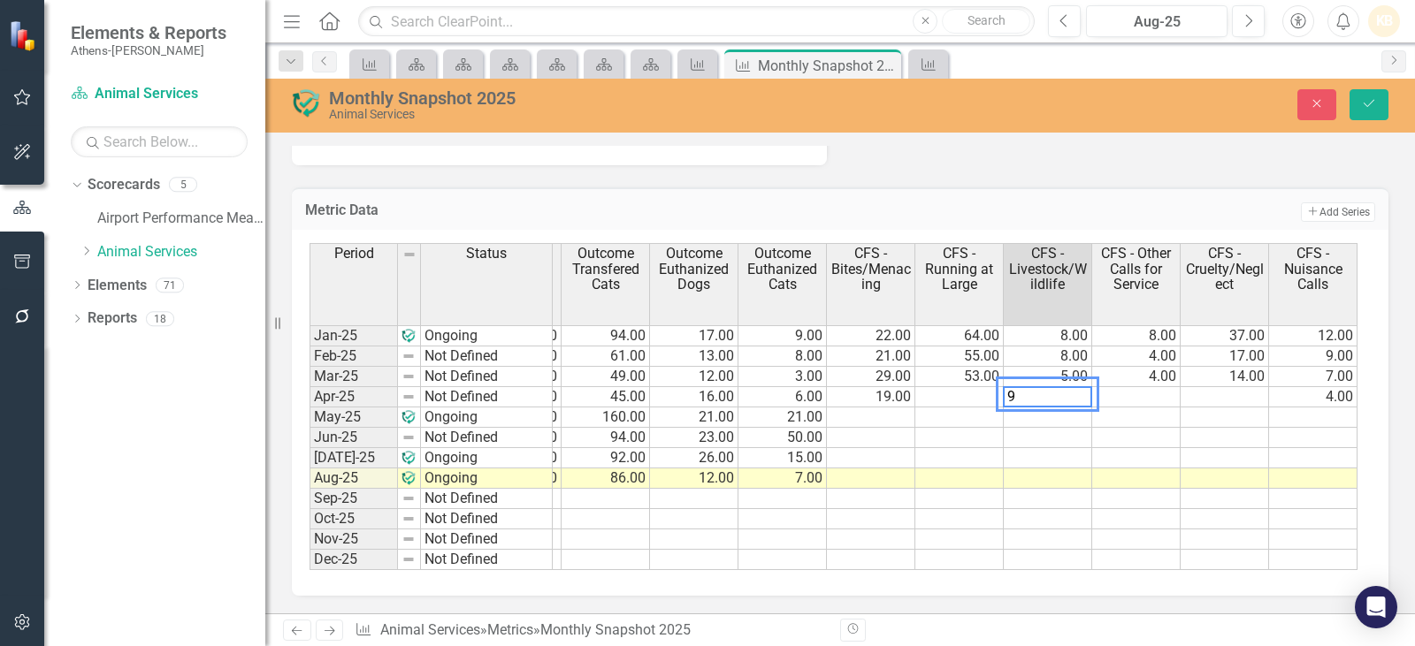
type textarea "9"
click at [958, 390] on td at bounding box center [959, 397] width 88 height 20
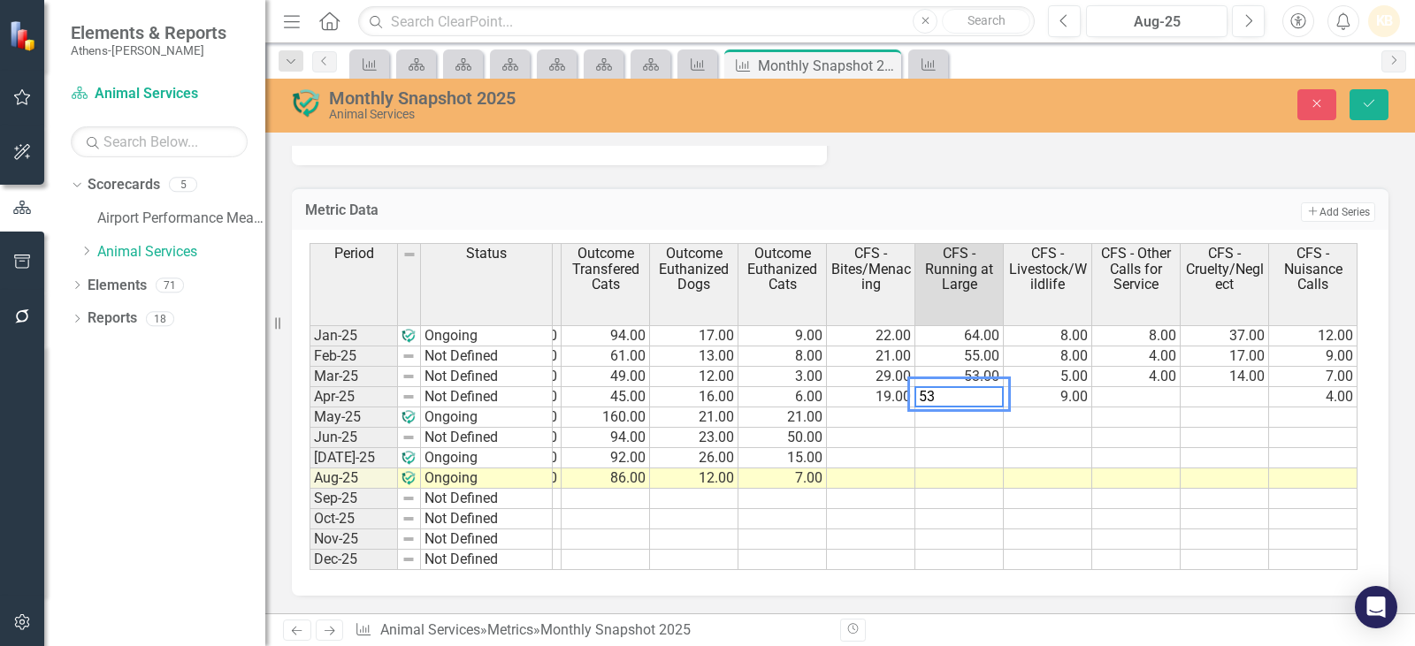
type textarea "53"
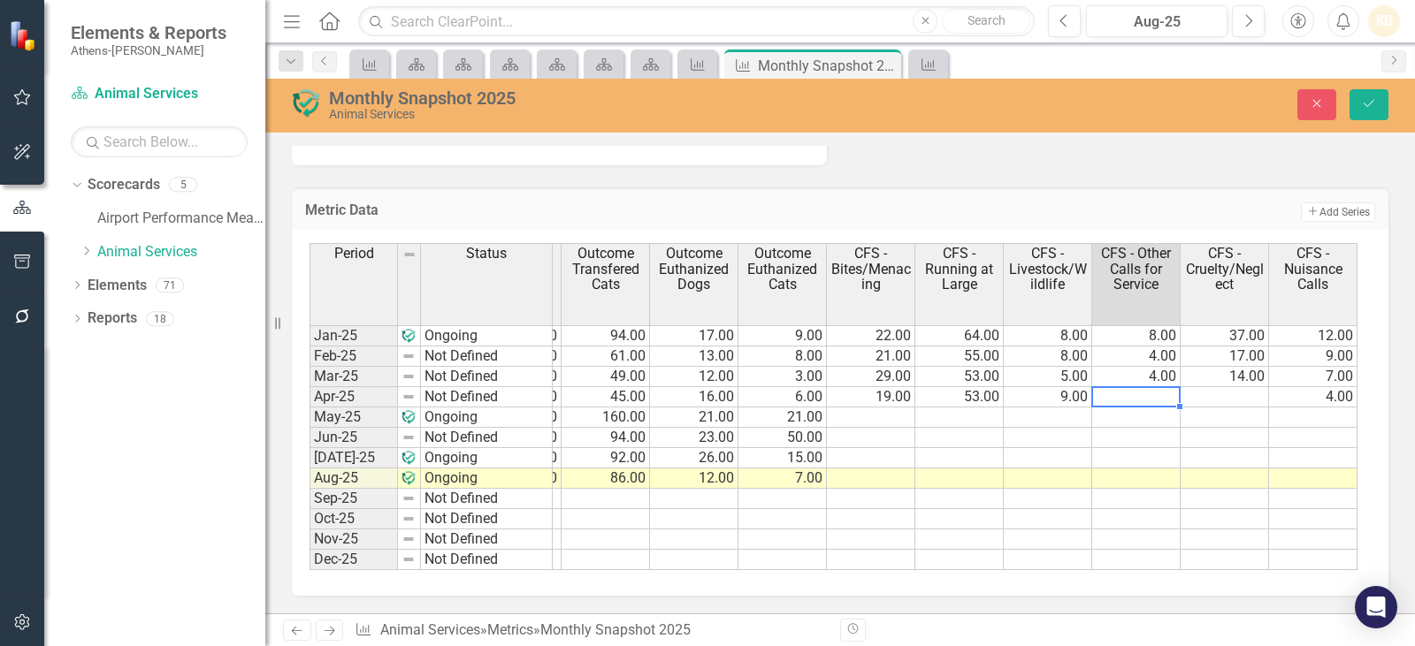
click at [1238, 392] on td at bounding box center [1224, 397] width 88 height 20
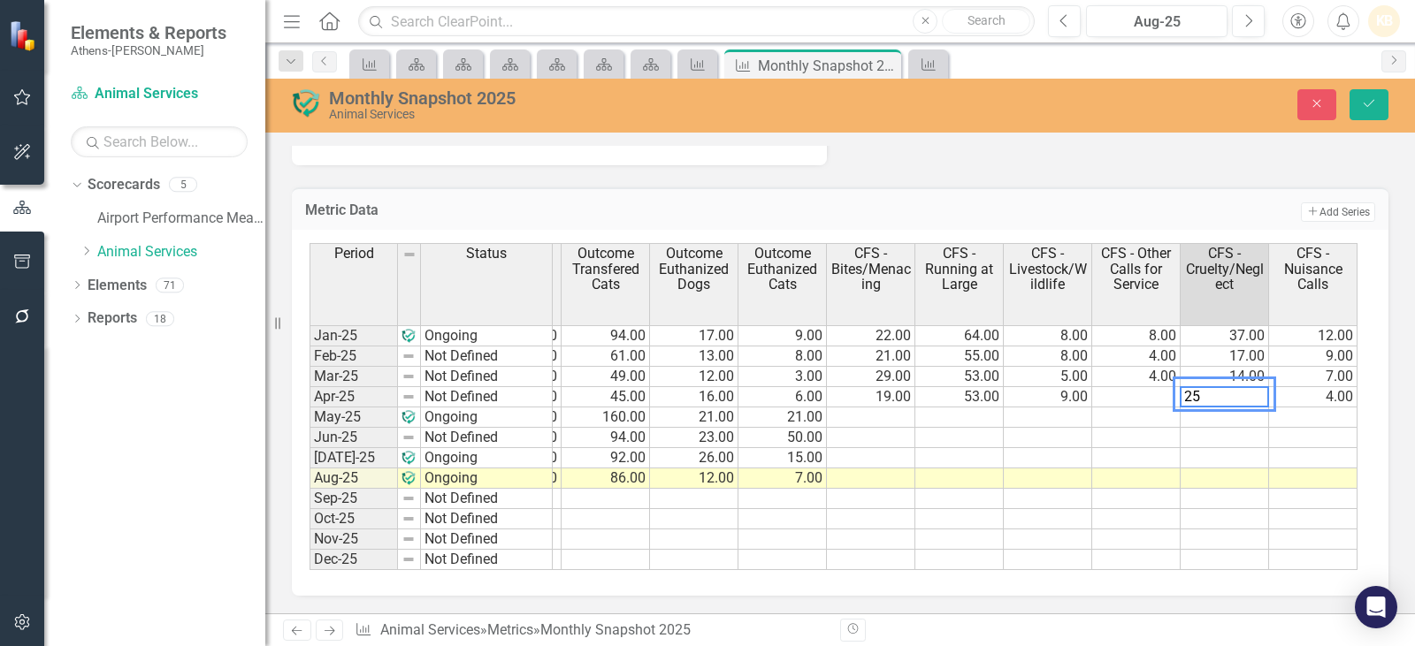
type textarea "25"
click at [1146, 401] on td at bounding box center [1136, 397] width 88 height 20
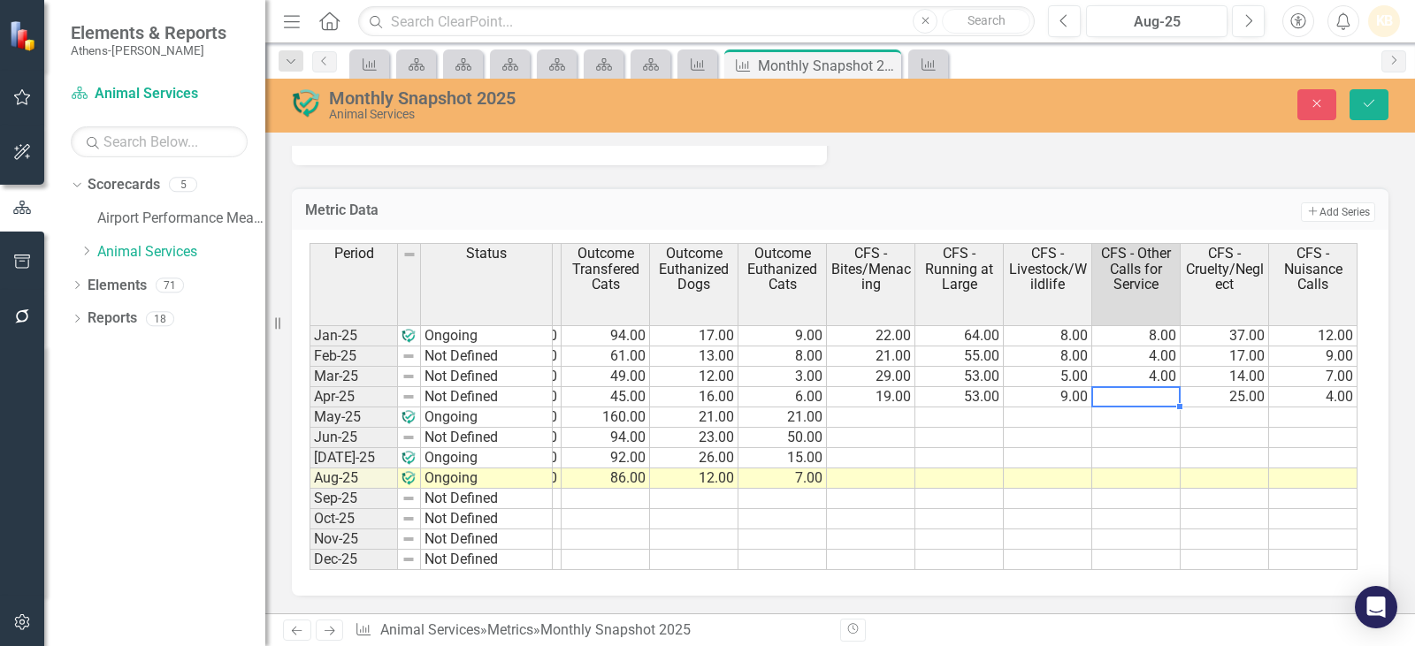
click at [1150, 386] on div at bounding box center [1135, 387] width 88 height 2
type textarea "1"
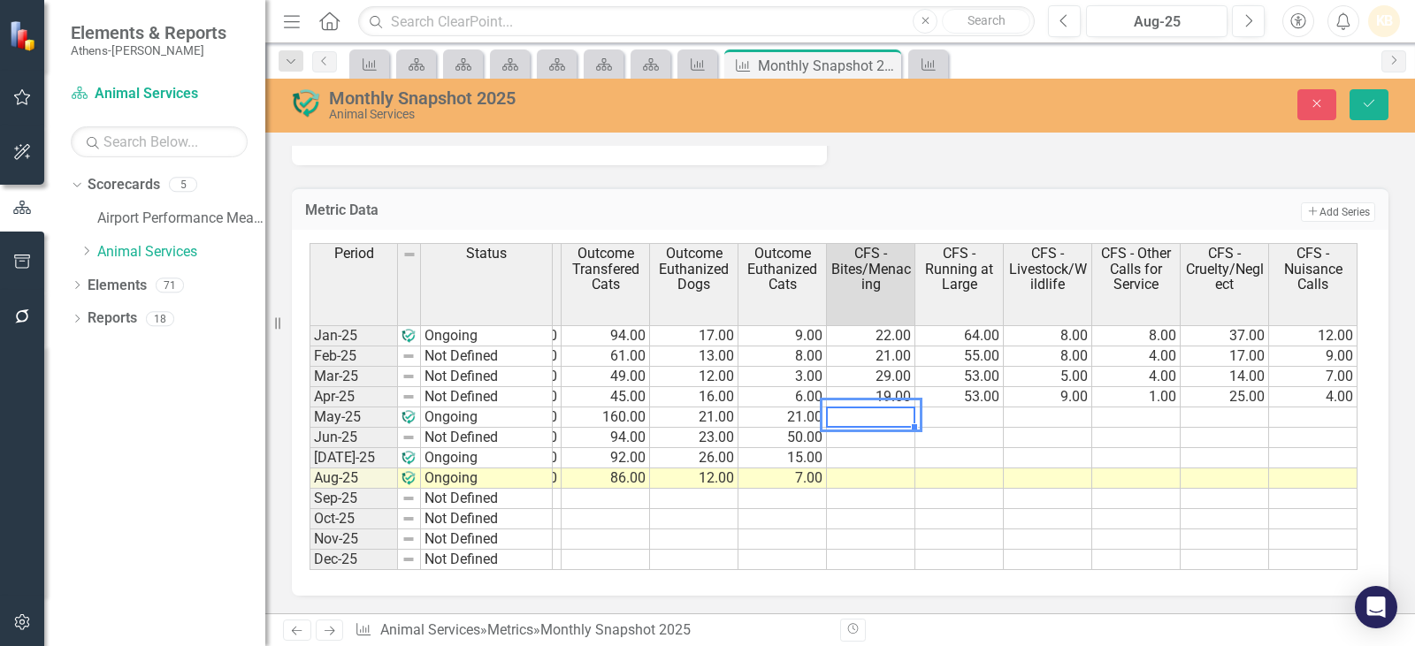
click at [880, 415] on td at bounding box center [871, 418] width 88 height 20
click at [889, 413] on td at bounding box center [871, 418] width 88 height 20
type textarea "22"
click at [1341, 412] on td at bounding box center [1313, 418] width 88 height 20
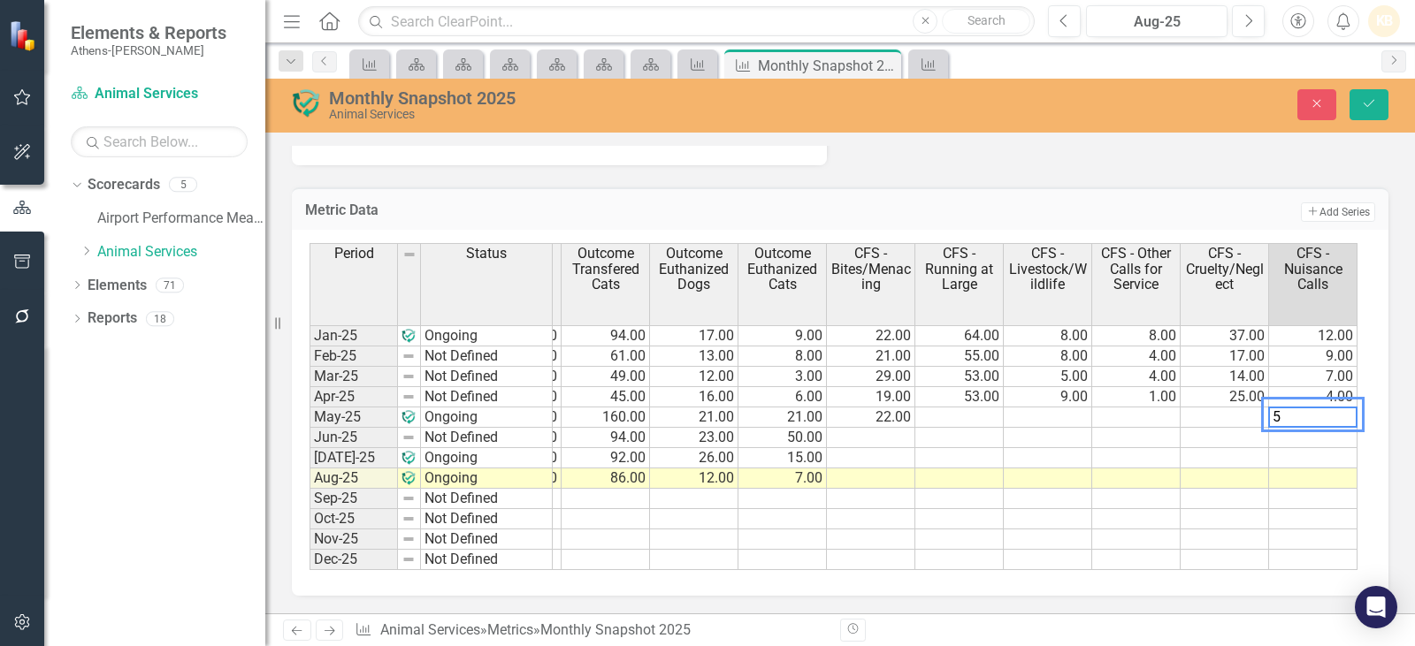
type textarea "5"
click at [982, 409] on td at bounding box center [959, 418] width 88 height 20
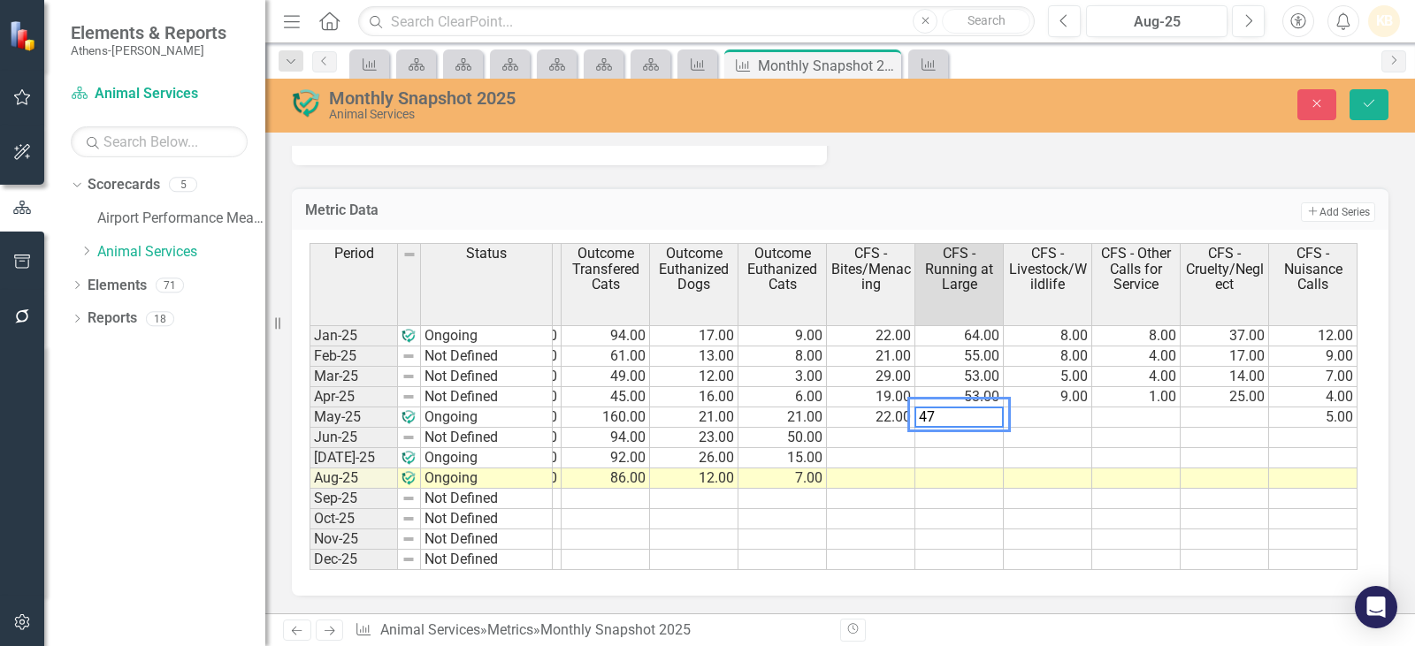
type textarea "47"
click at [1078, 417] on td at bounding box center [1048, 418] width 88 height 20
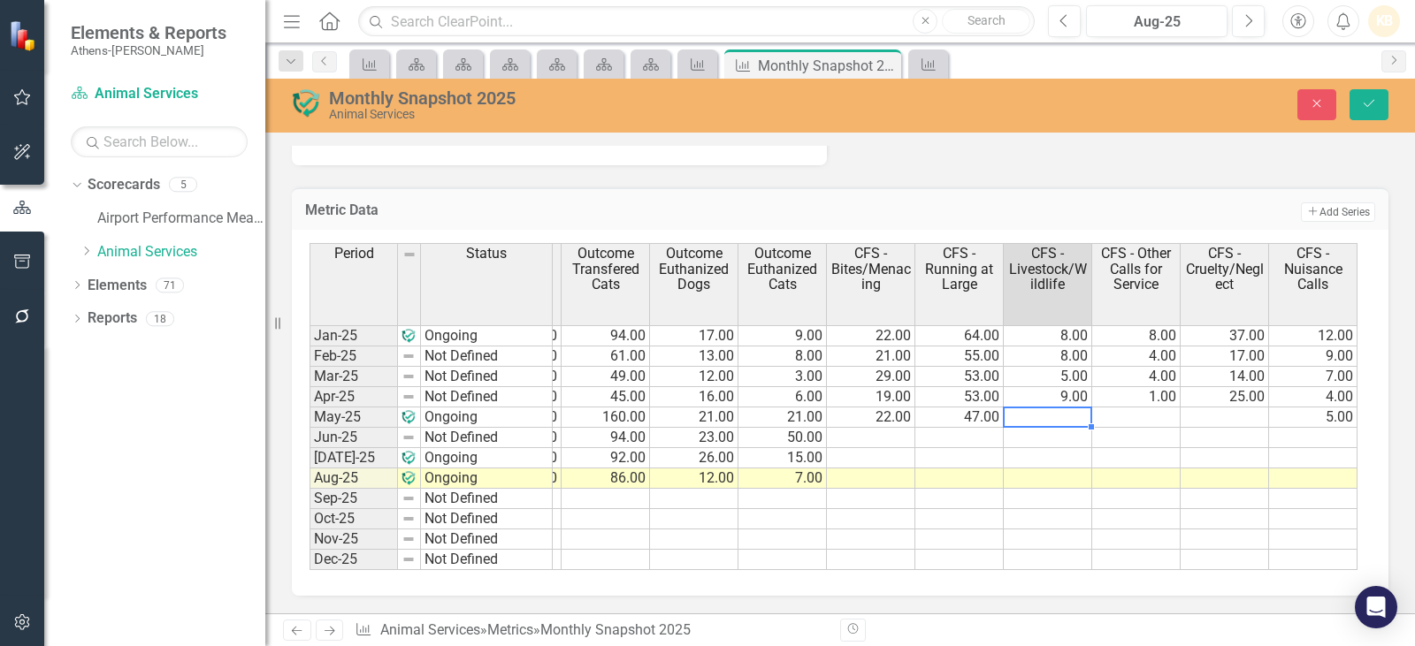
click at [1070, 419] on td at bounding box center [1048, 418] width 88 height 20
type textarea "11"
click at [1125, 409] on td at bounding box center [1136, 418] width 88 height 20
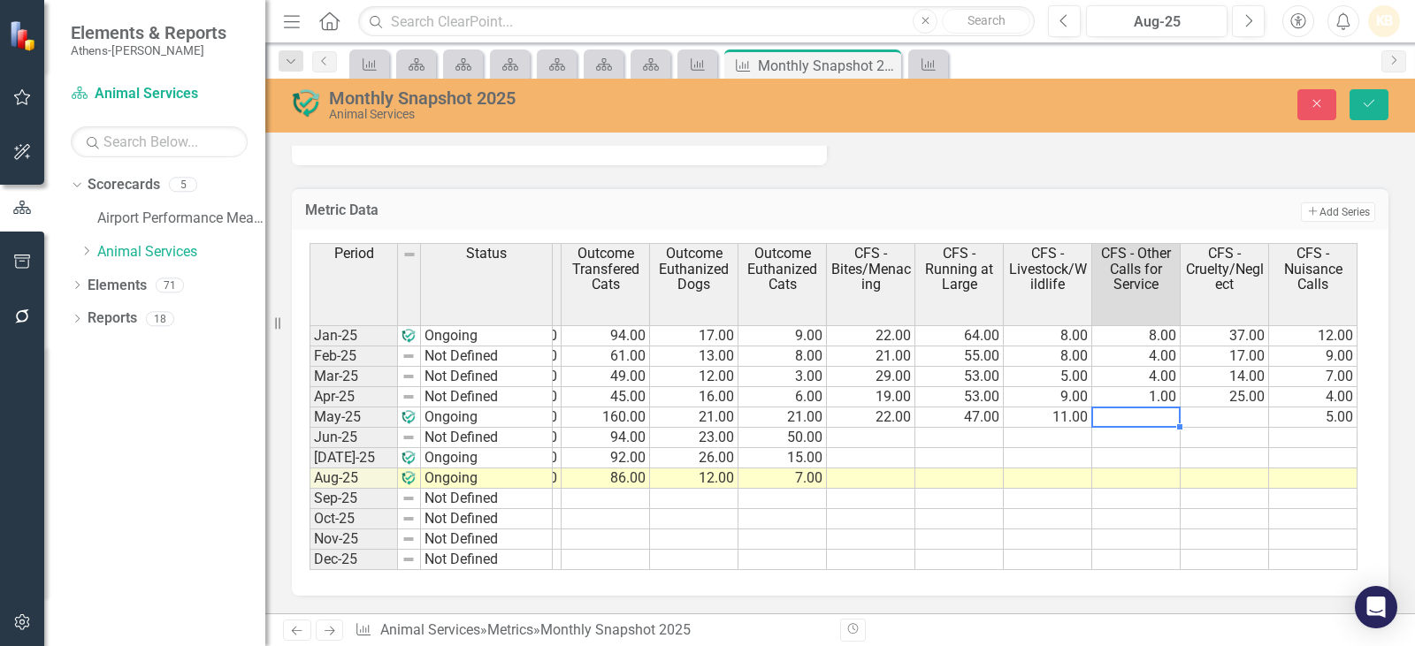
click at [1241, 409] on td at bounding box center [1224, 418] width 88 height 20
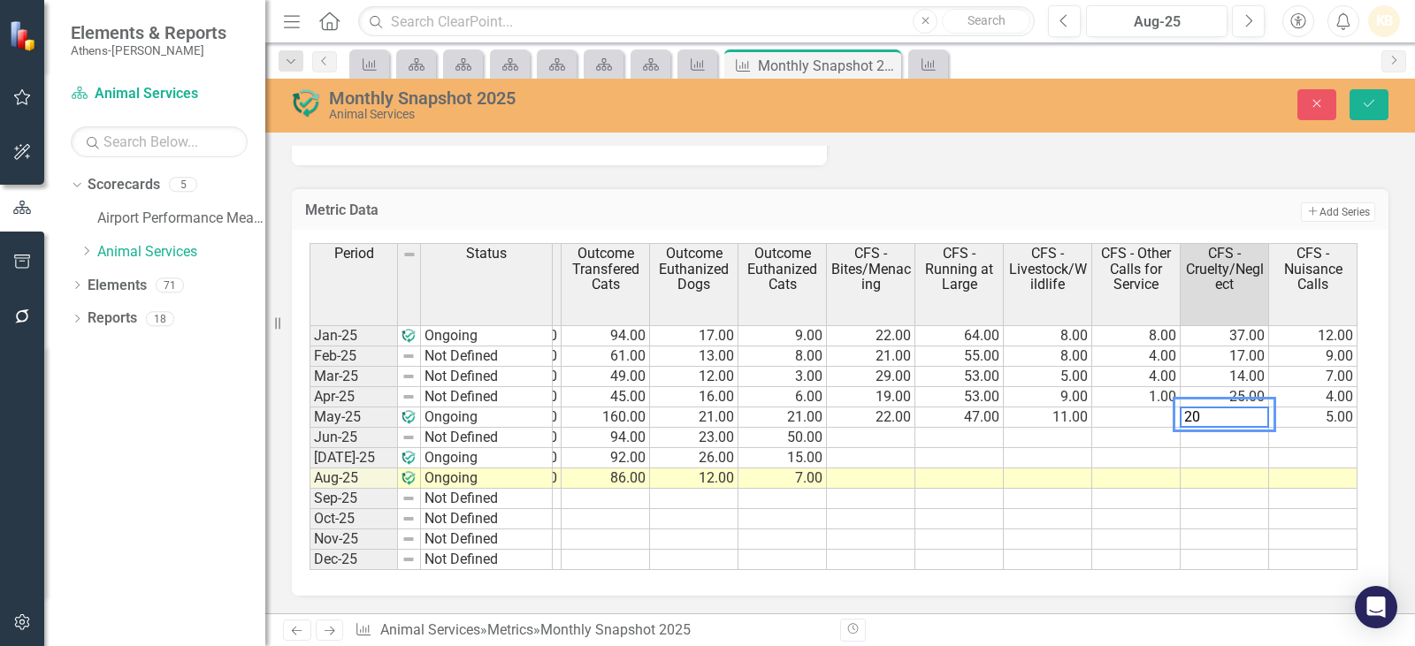
type textarea "20"
click at [1160, 409] on td at bounding box center [1136, 418] width 88 height 20
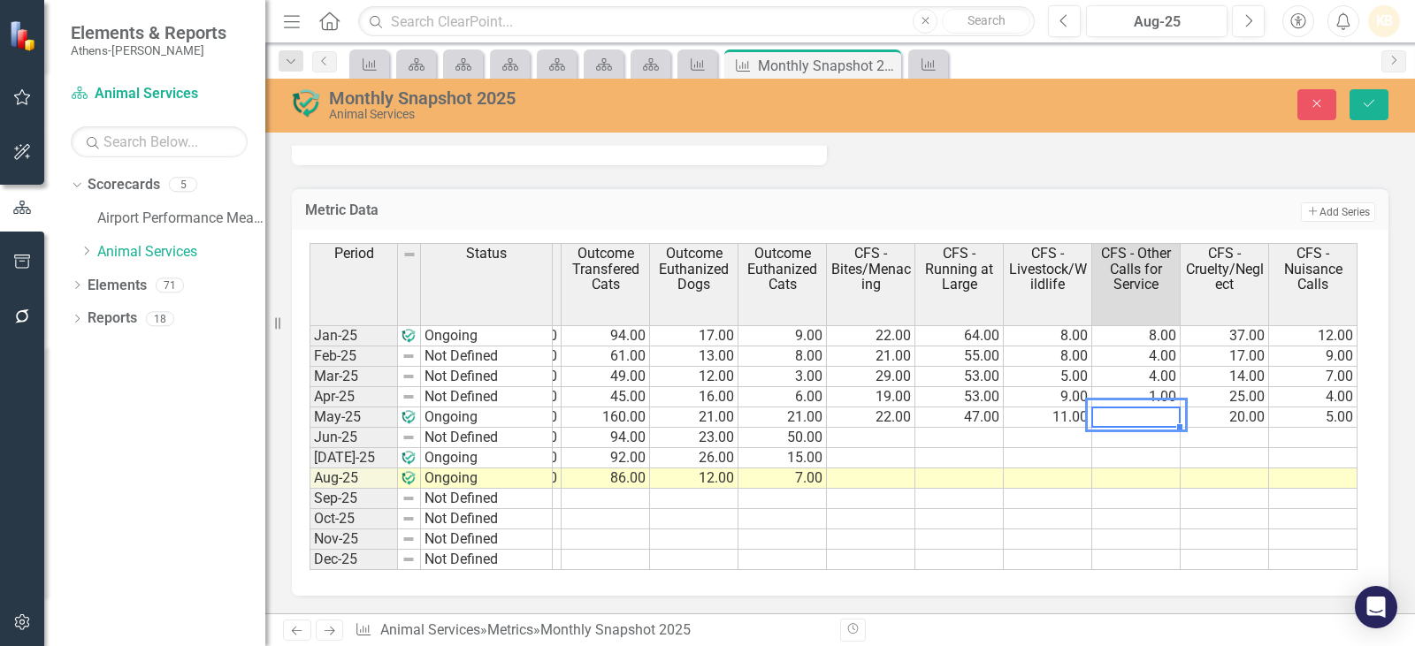
type textarea "2"
